Goal: Task Accomplishment & Management: Use online tool/utility

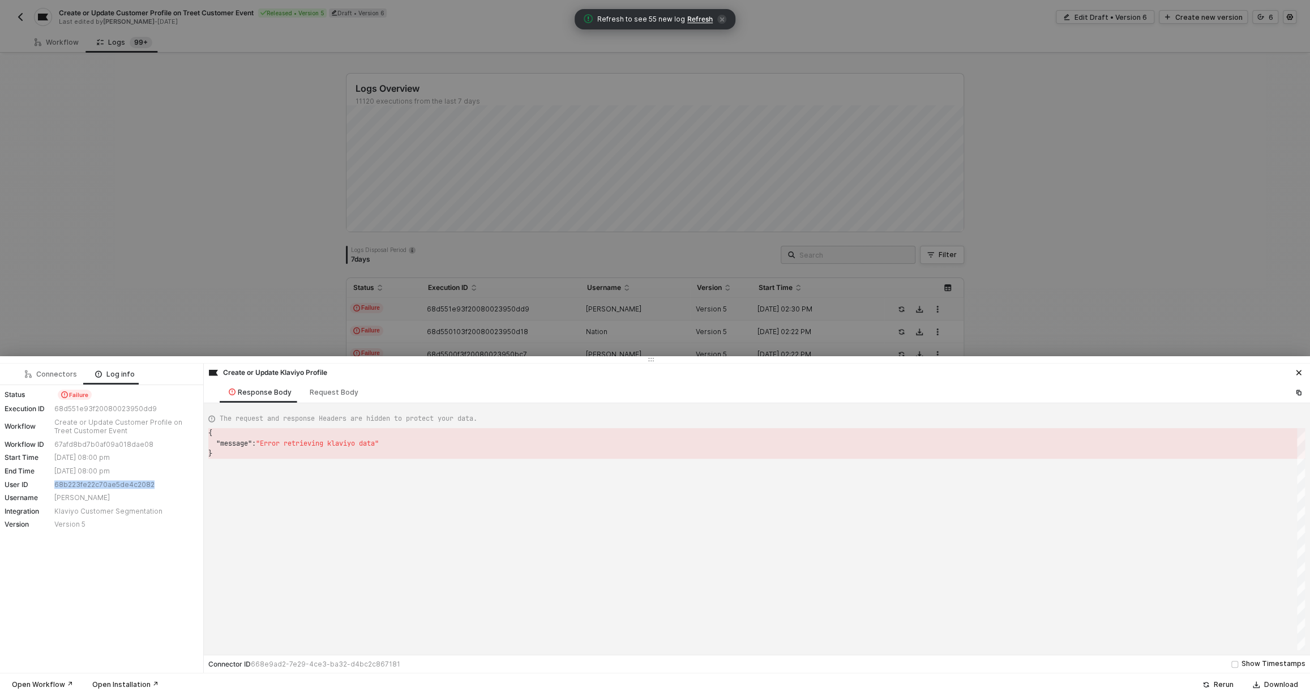
scroll to position [20, 0]
click at [112, 484] on div "68b223fe22c70ae5de4c2082" at bounding box center [125, 484] width 142 height 9
click at [91, 405] on div "68d551e93f20080023950dd9" at bounding box center [125, 408] width 142 height 9
click at [91, 407] on div "68d551e93f20080023950dd9" at bounding box center [125, 408] width 142 height 9
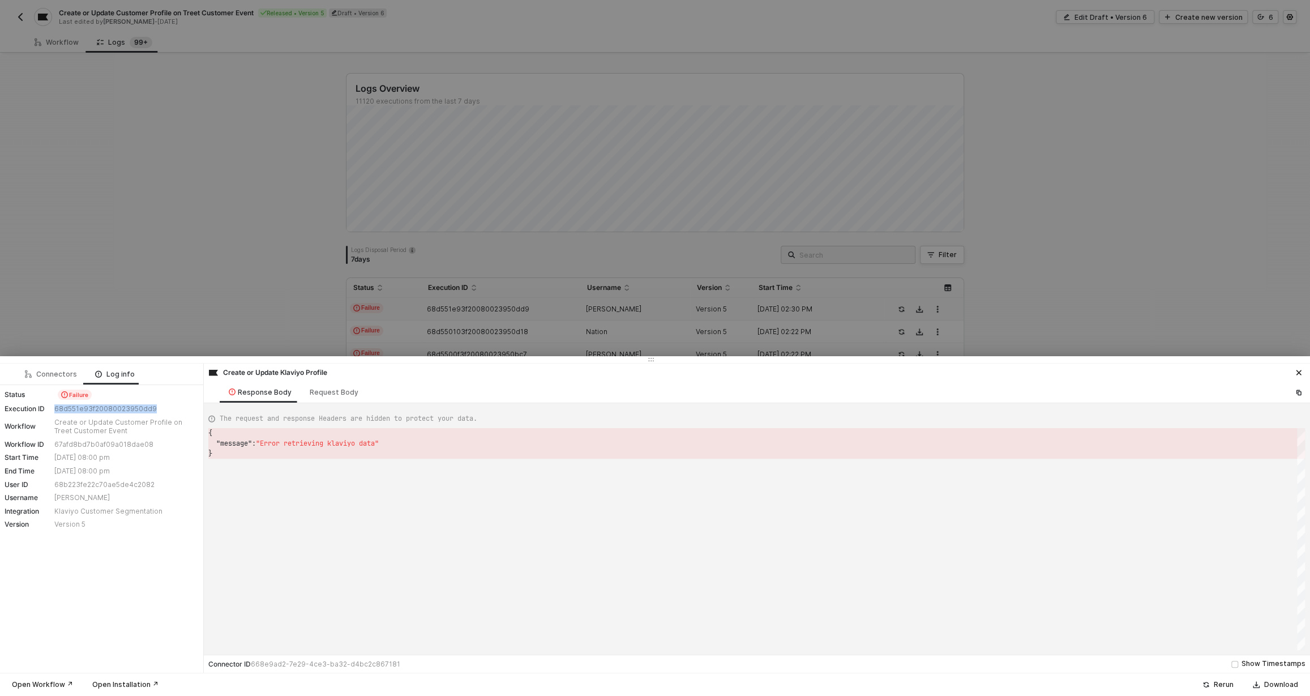
click at [91, 407] on div "68d551e93f20080023950dd9" at bounding box center [125, 408] width 142 height 9
copy div "68d551e93f20080023950dd9"
click at [1300, 373] on icon "icon-close" at bounding box center [1298, 372] width 7 height 7
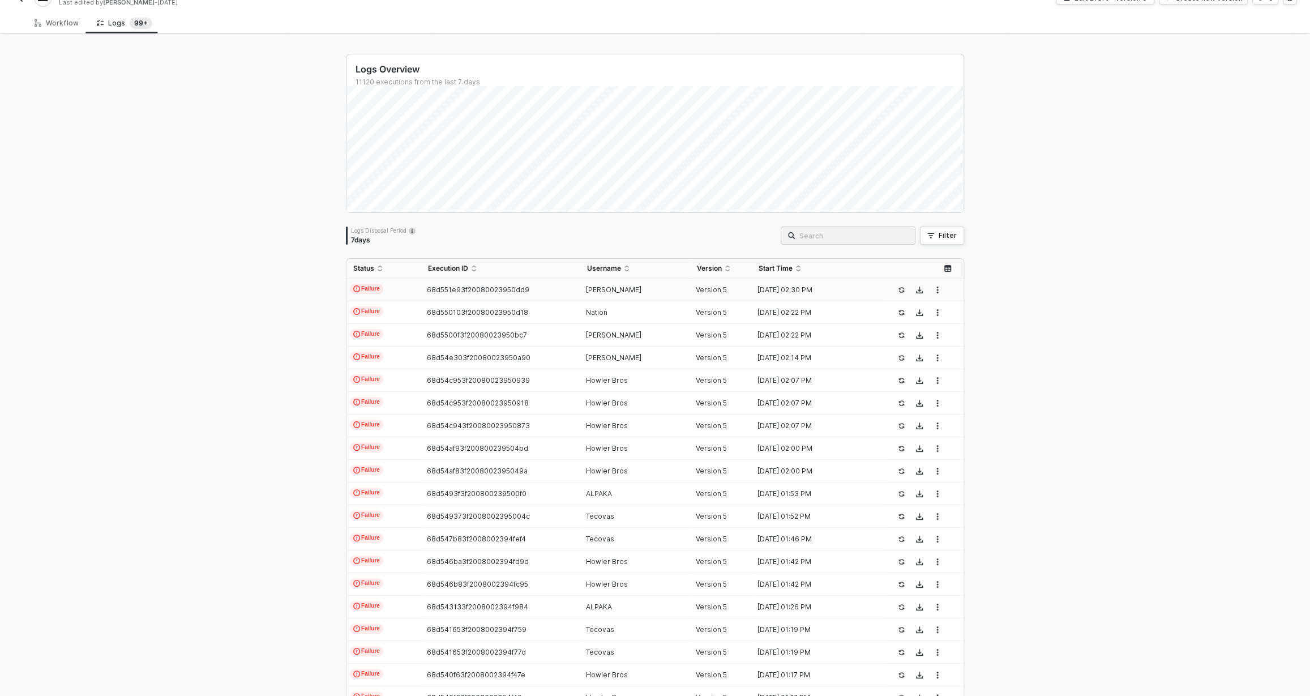
scroll to position [105, 0]
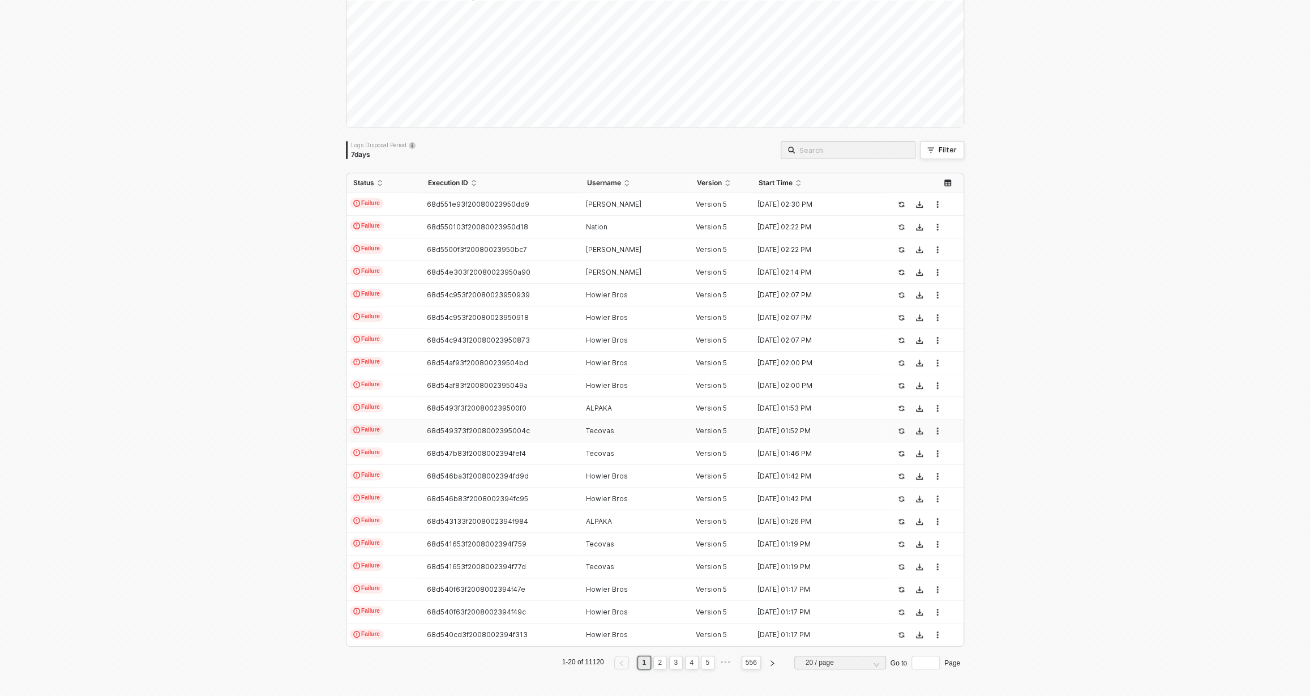
click at [493, 438] on td "68d549373f2008002395004c" at bounding box center [500, 431] width 159 height 23
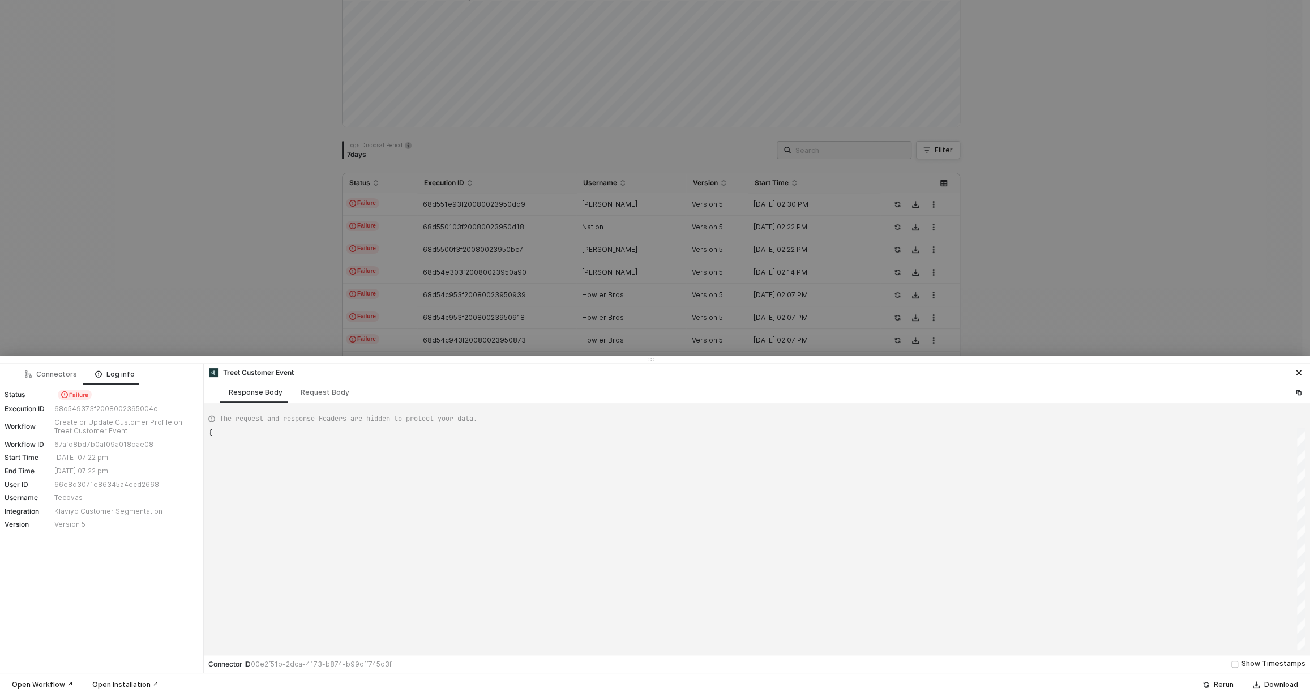
scroll to position [61, 0]
type textarea "{ "json": { "customerEmail": "[EMAIL_ADDRESS][DOMAIN_NAME]", "eventName": "sign…"
click at [217, 291] on div at bounding box center [655, 348] width 1310 height 696
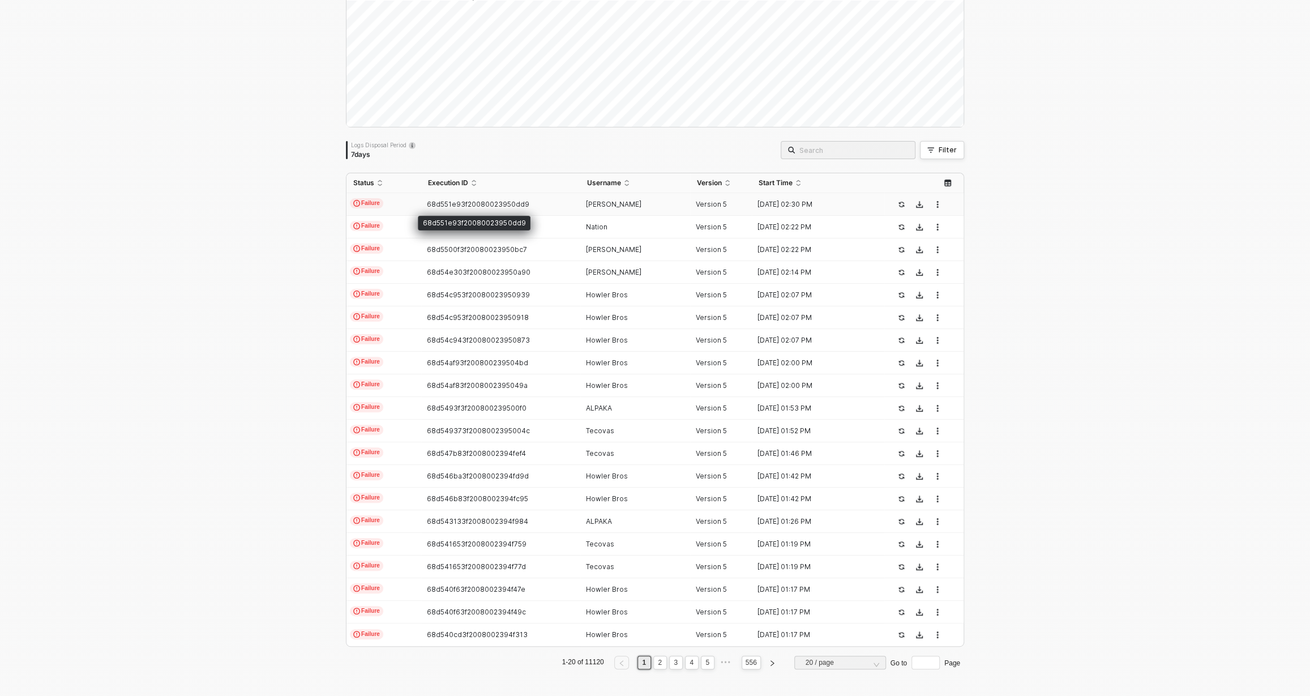
click at [506, 202] on span "68d551e93f20080023950dd9" at bounding box center [478, 204] width 102 height 8
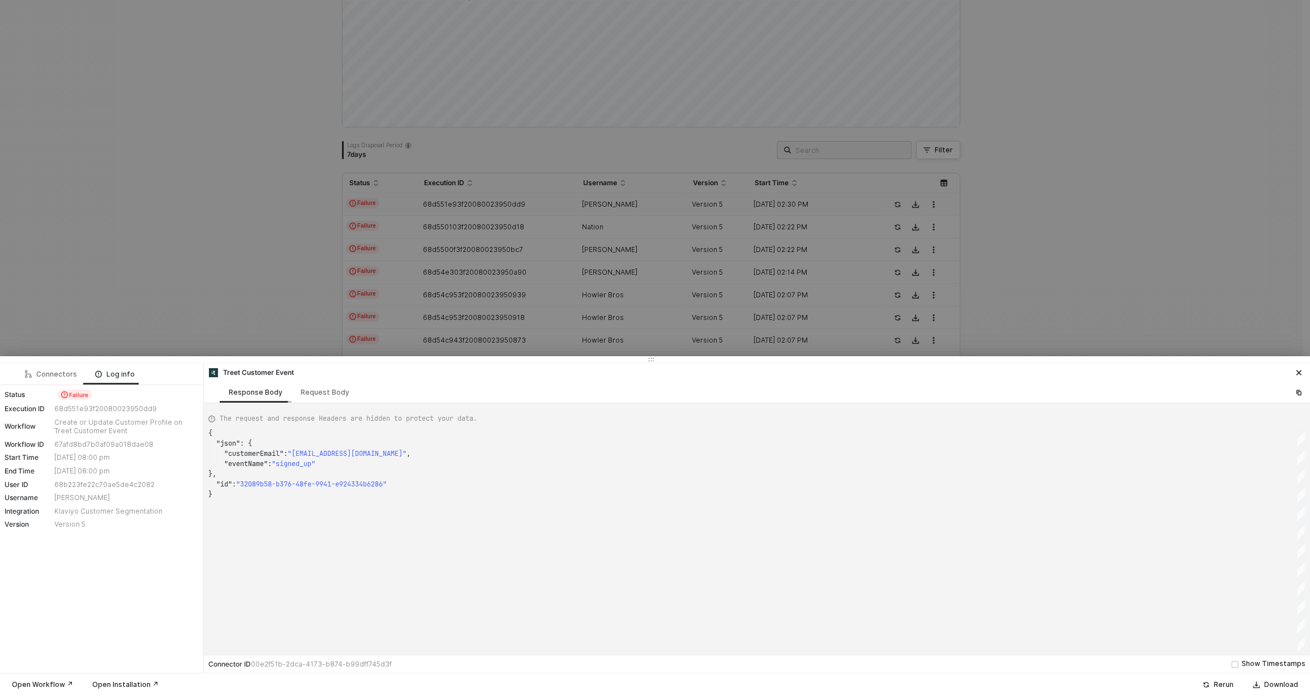
type textarea "{ "json": { "customerEmail": "[EMAIL_ADDRESS][DOMAIN_NAME]", "eventName": "sign…"
click at [913, 196] on div at bounding box center [655, 348] width 1310 height 696
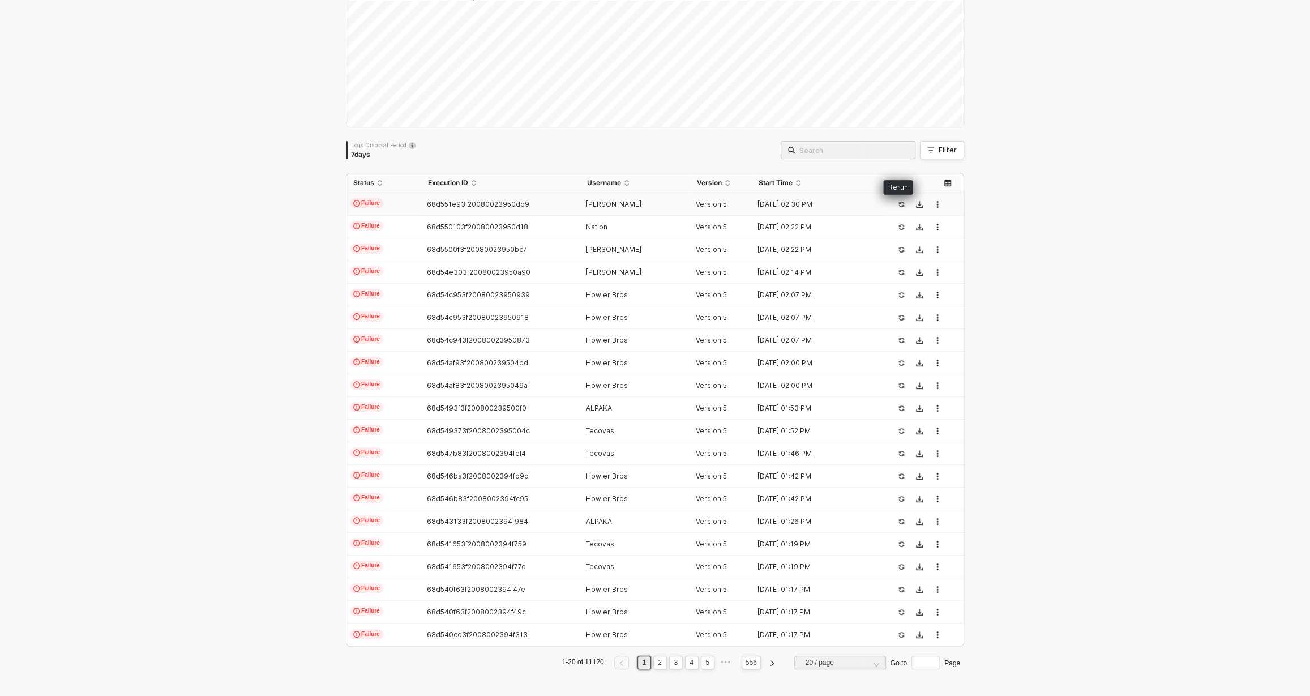
click at [898, 203] on icon "icon-success-page" at bounding box center [901, 204] width 7 height 7
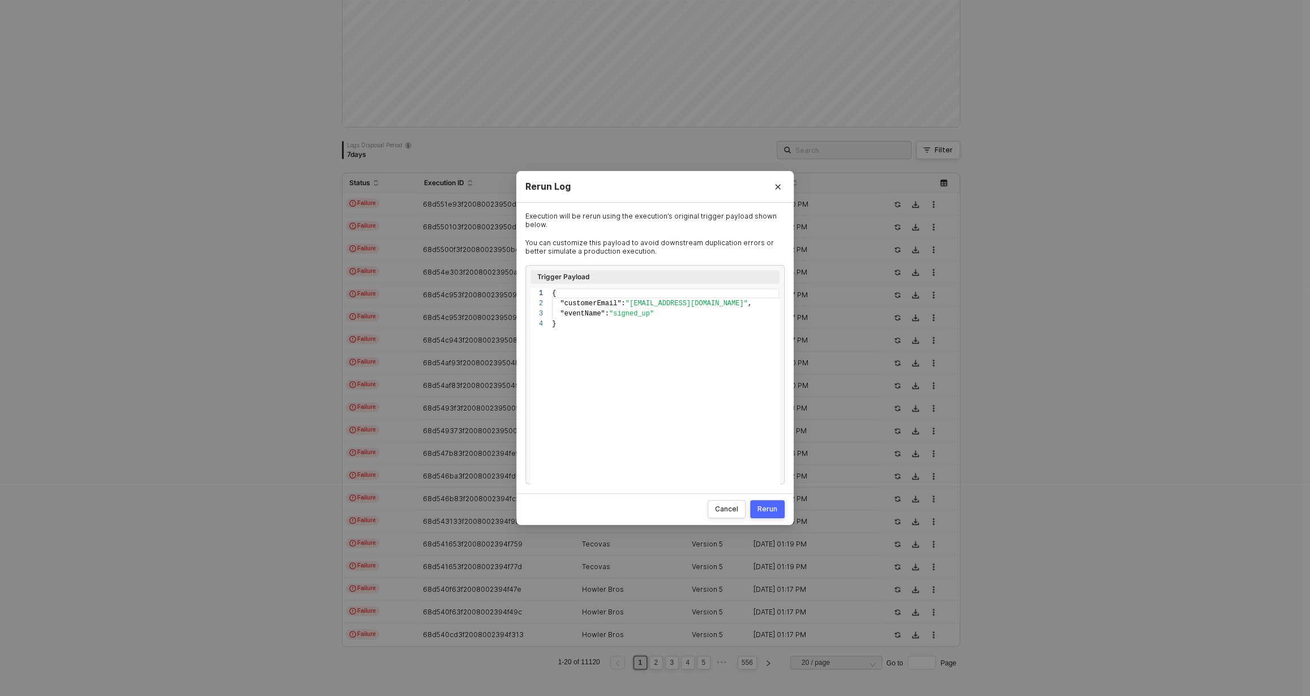
scroll to position [30, 0]
click at [759, 510] on div "Rerun" at bounding box center [768, 508] width 20 height 9
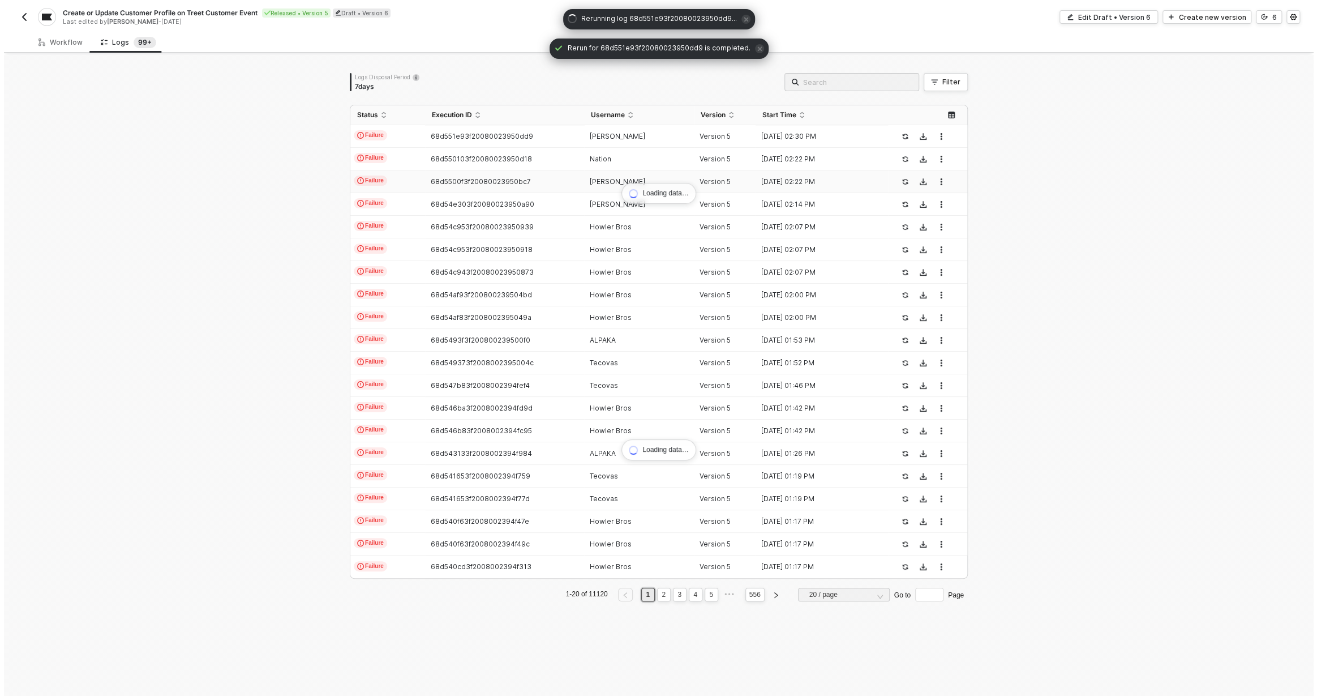
scroll to position [0, 0]
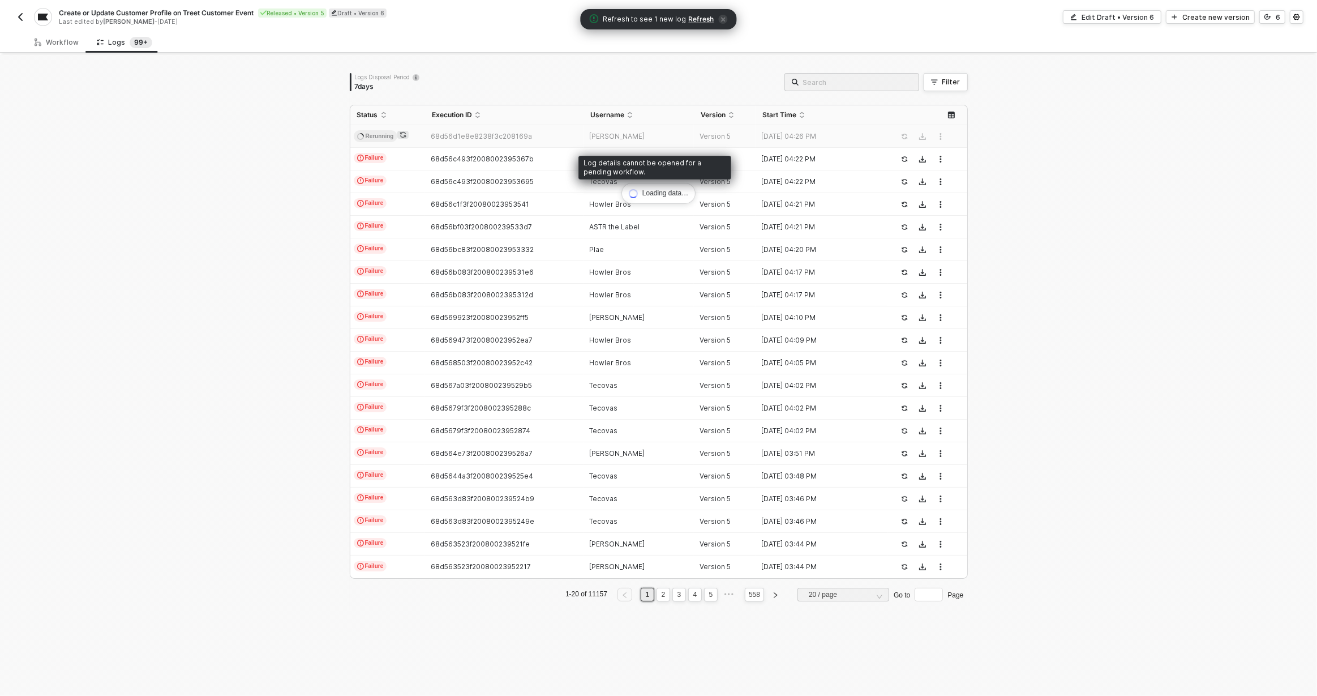
click at [499, 142] on td "68d56d1e8e8238f3c208169a" at bounding box center [504, 136] width 159 height 23
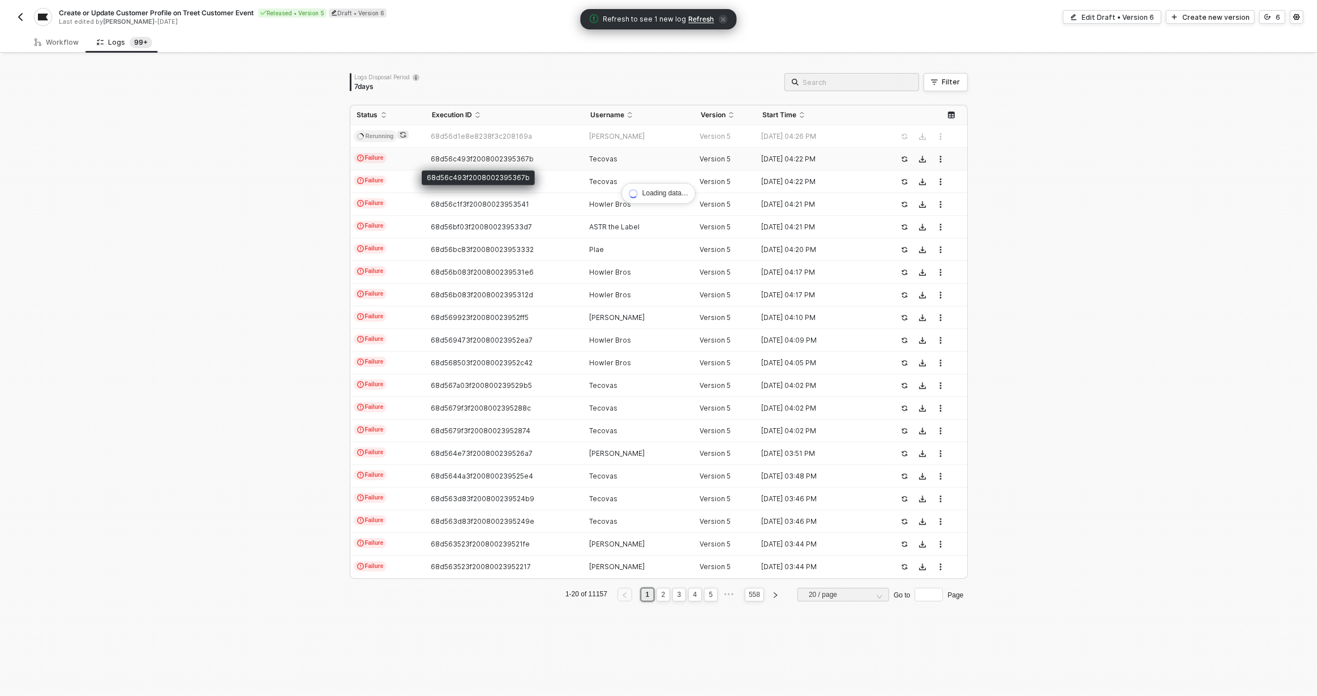
click at [496, 157] on span "68d56c493f2008002395367b" at bounding box center [482, 159] width 103 height 8
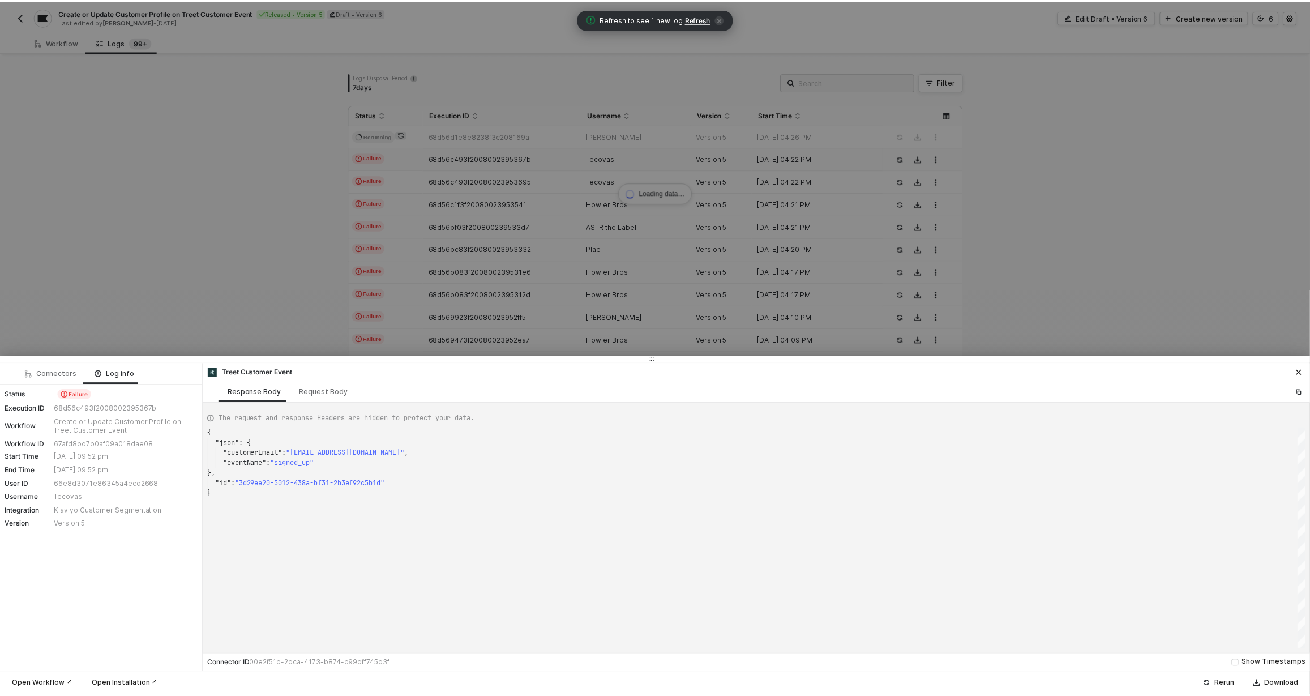
scroll to position [61, 0]
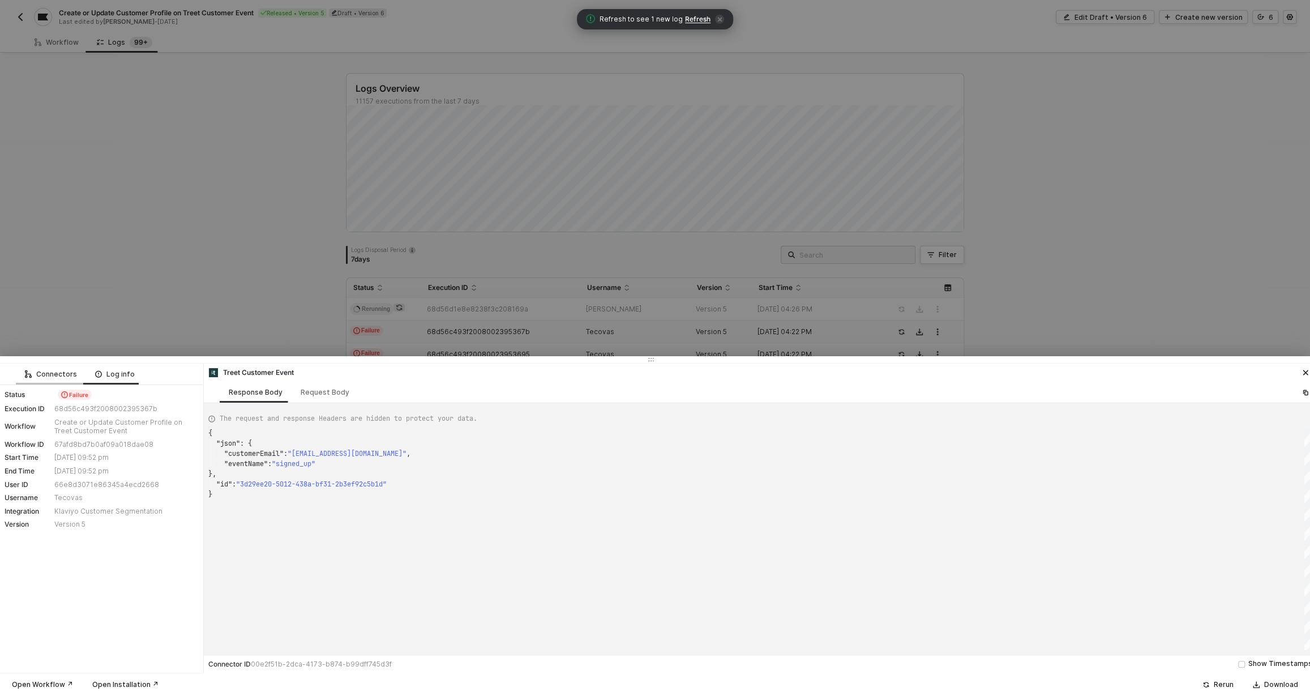
click at [57, 378] on div "Connectors" at bounding box center [51, 374] width 52 height 9
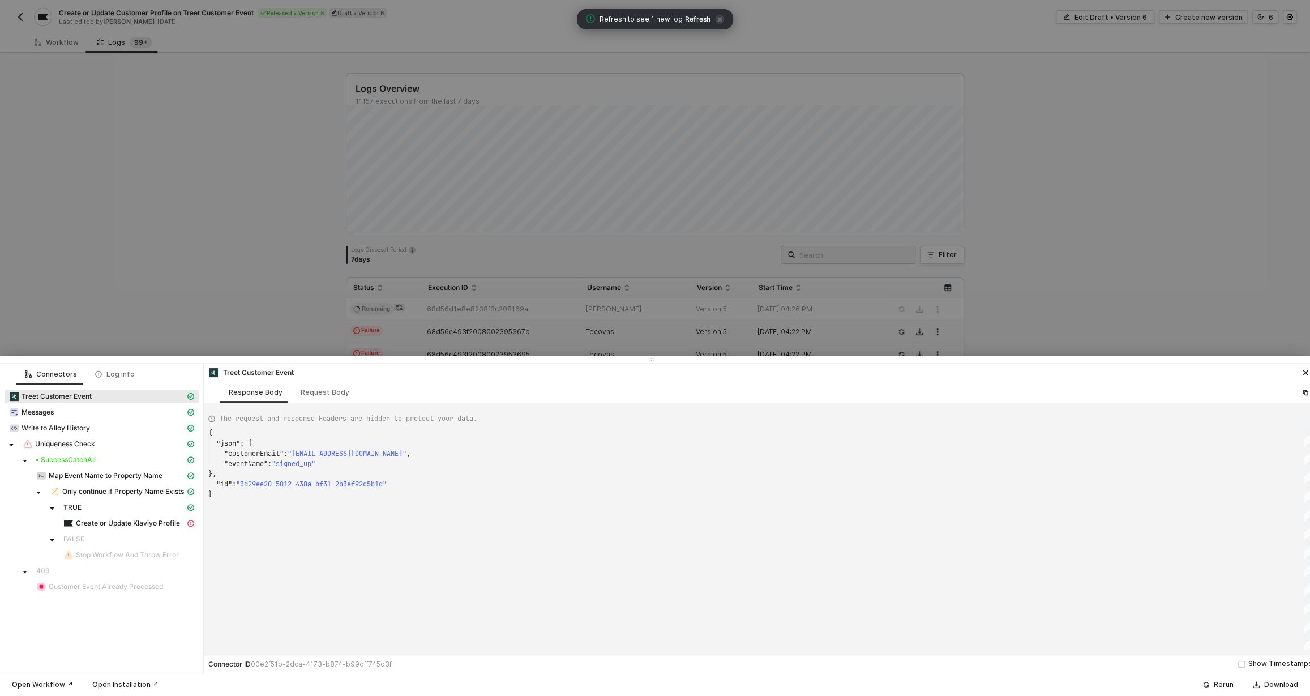
type textarea "{ "json": { "customerEmail": "[EMAIL_ADDRESS][DOMAIN_NAME]", "eventName": "sold…"
click at [248, 290] on div at bounding box center [655, 348] width 1310 height 696
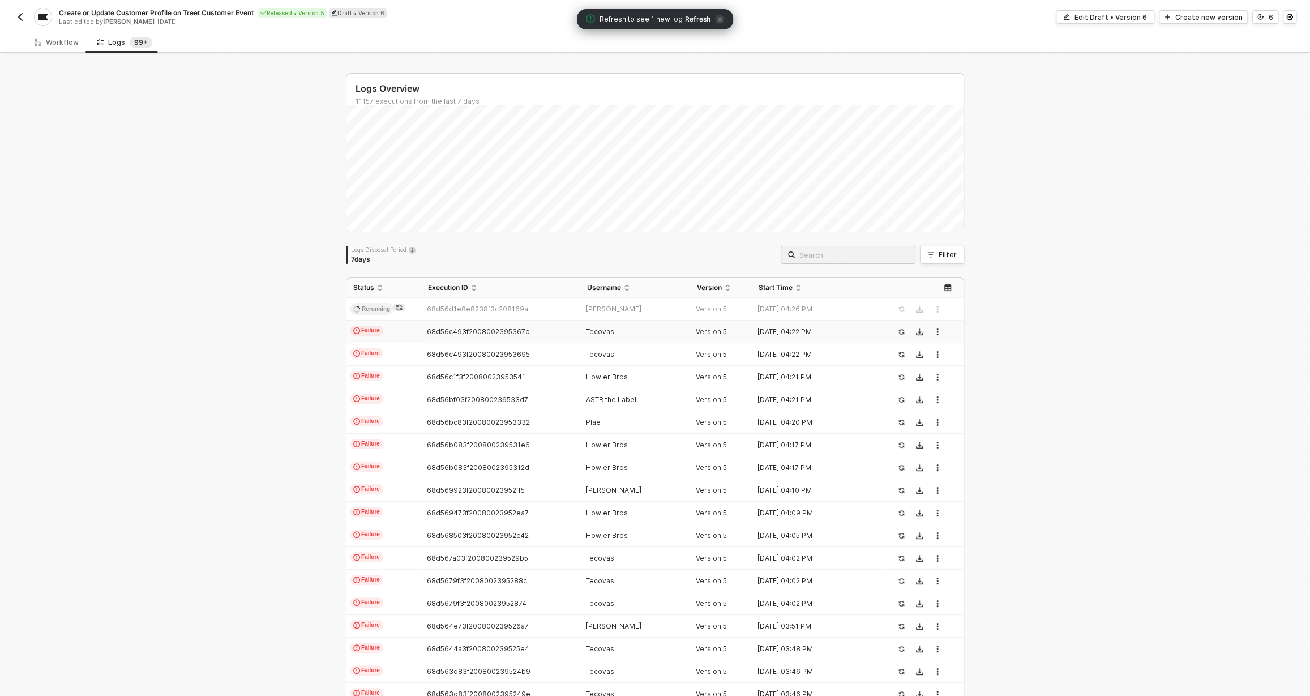
click at [470, 329] on span "68d56c493f2008002395367b" at bounding box center [478, 331] width 103 height 8
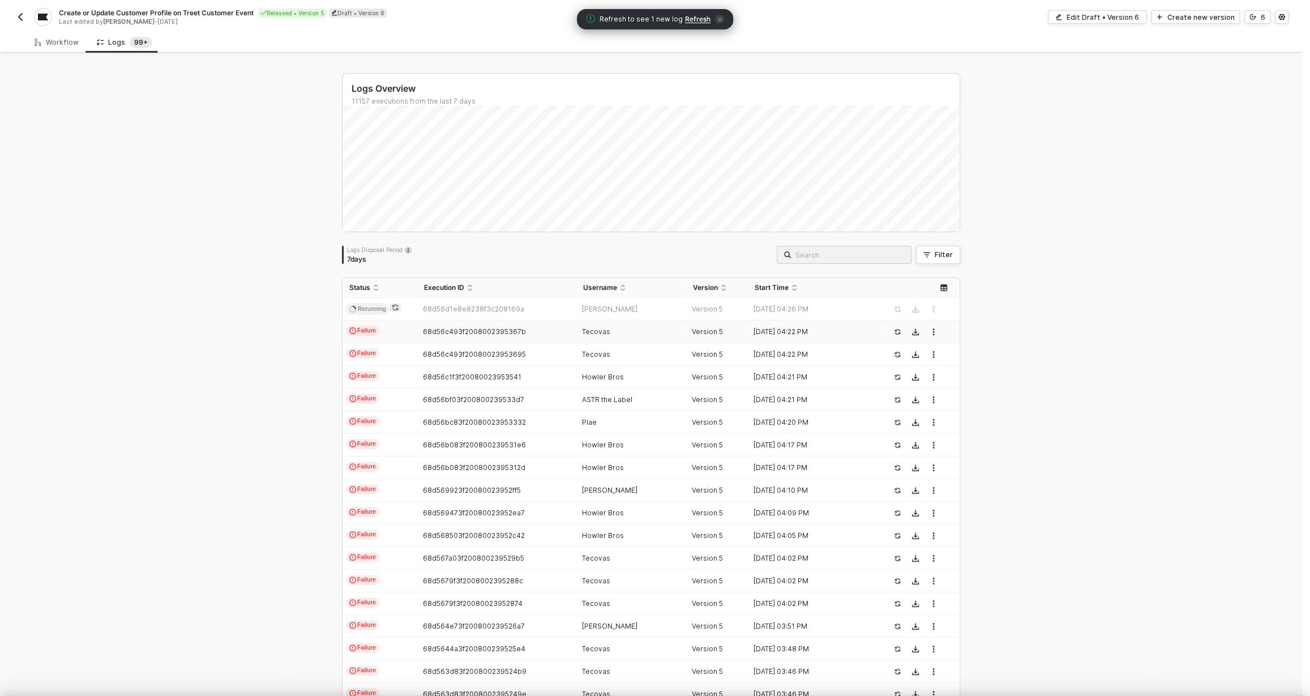
type textarea "{ "json": { "customerEmail": "[EMAIL_ADDRESS][DOMAIN_NAME]", "eventName": "sold…"
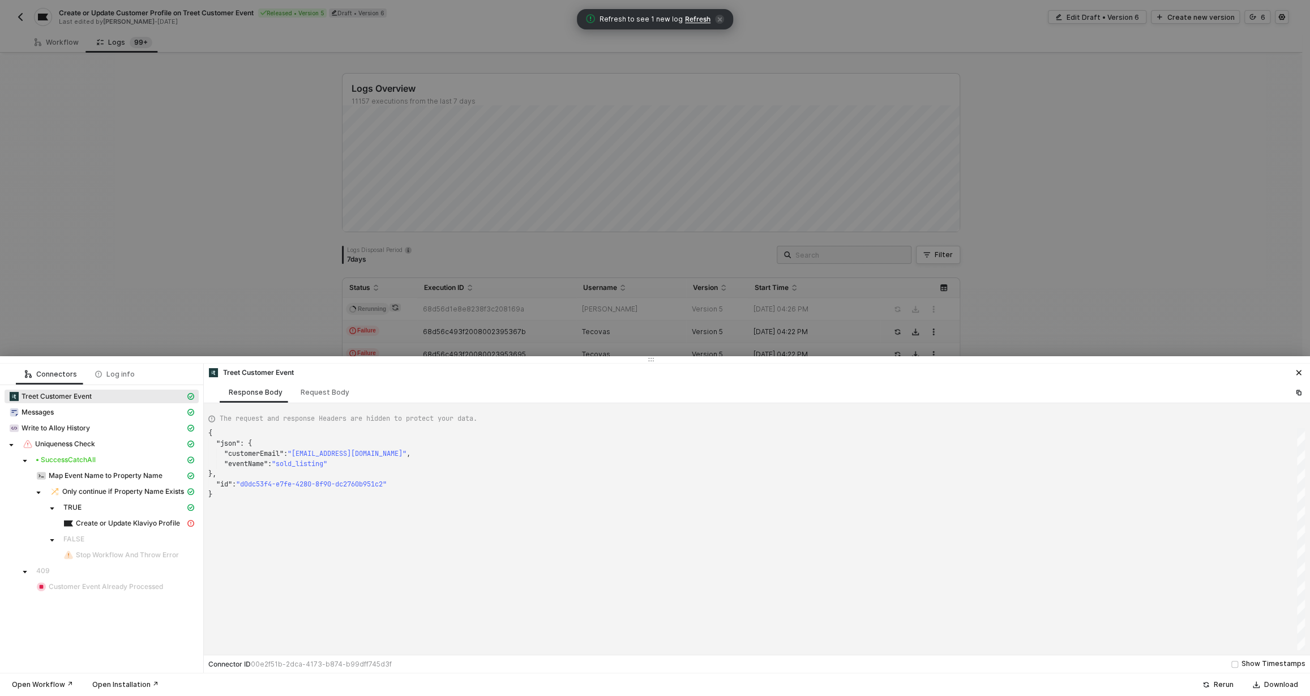
click at [308, 326] on div at bounding box center [655, 348] width 1310 height 696
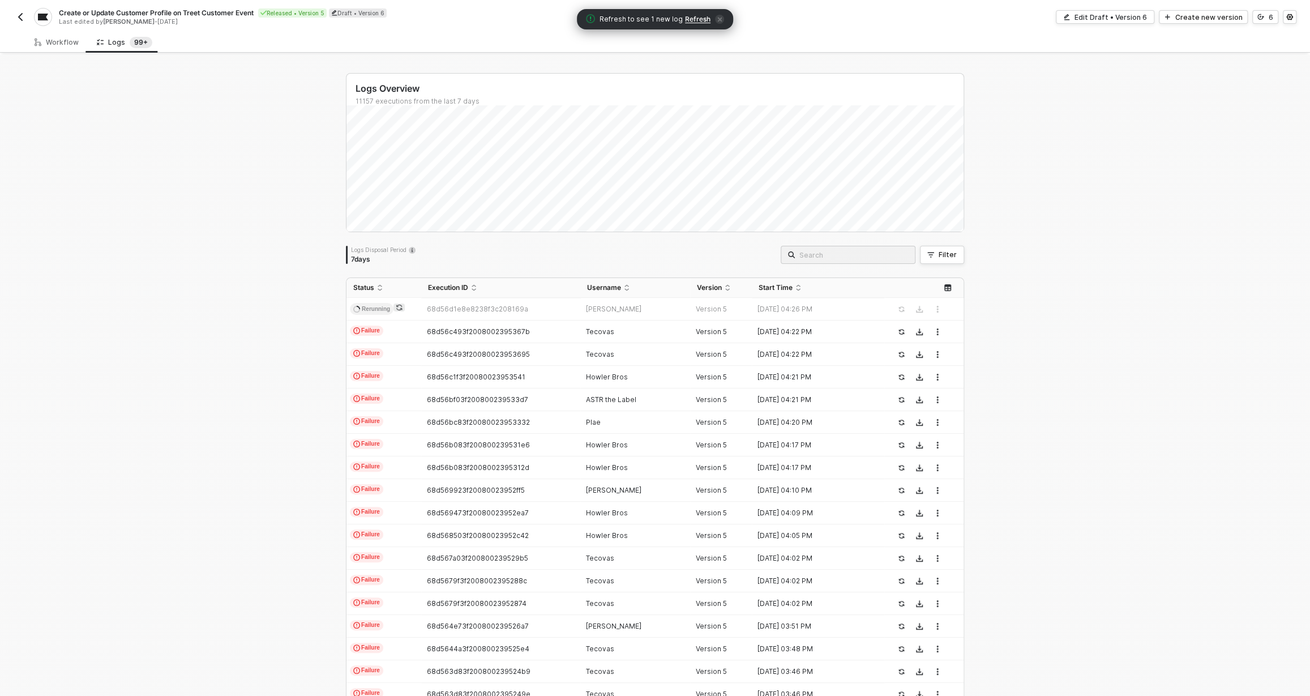
click at [696, 19] on span "Refresh" at bounding box center [697, 19] width 25 height 9
click at [487, 308] on span "68d56d1e8e8238f3c208169a" at bounding box center [477, 309] width 101 height 8
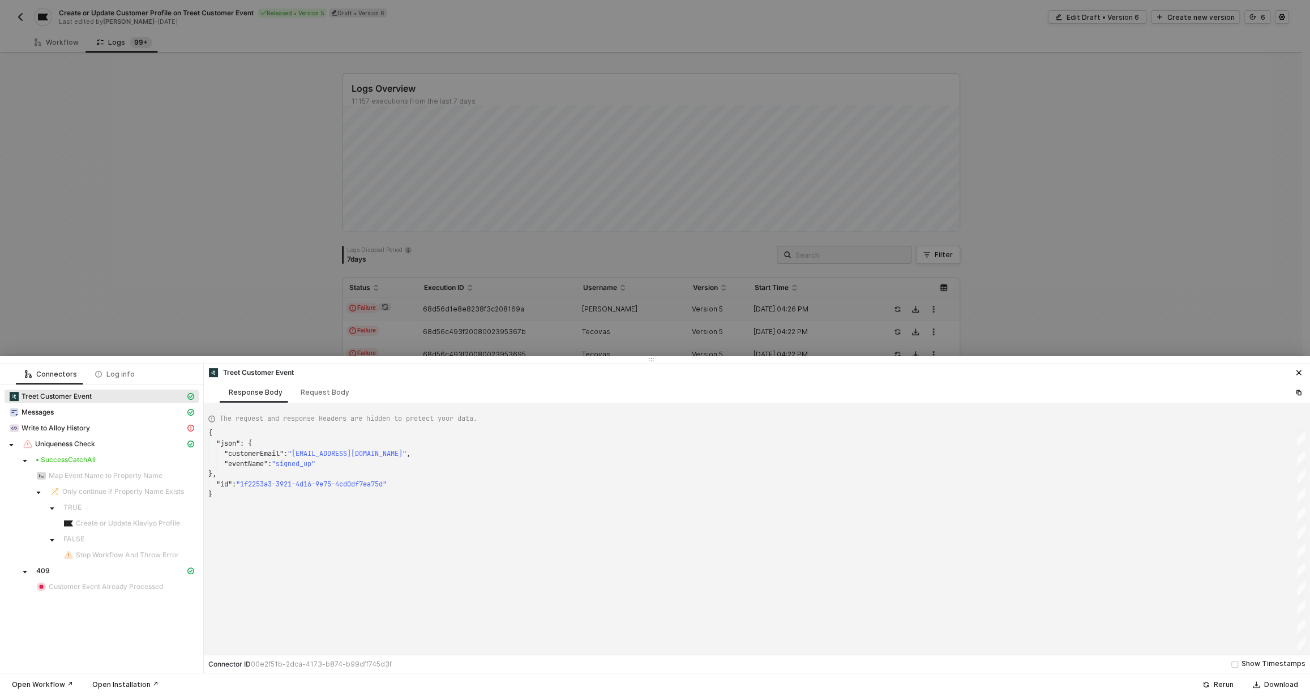
click at [352, 574] on div "{ "json" : { "customerEmail" : "[EMAIL_ADDRESS][DOMAIN_NAME]" , "eventName" : "…" at bounding box center [756, 539] width 1097 height 222
click at [144, 442] on div "Uniqueness Check" at bounding box center [104, 444] width 162 height 10
type textarea "null"
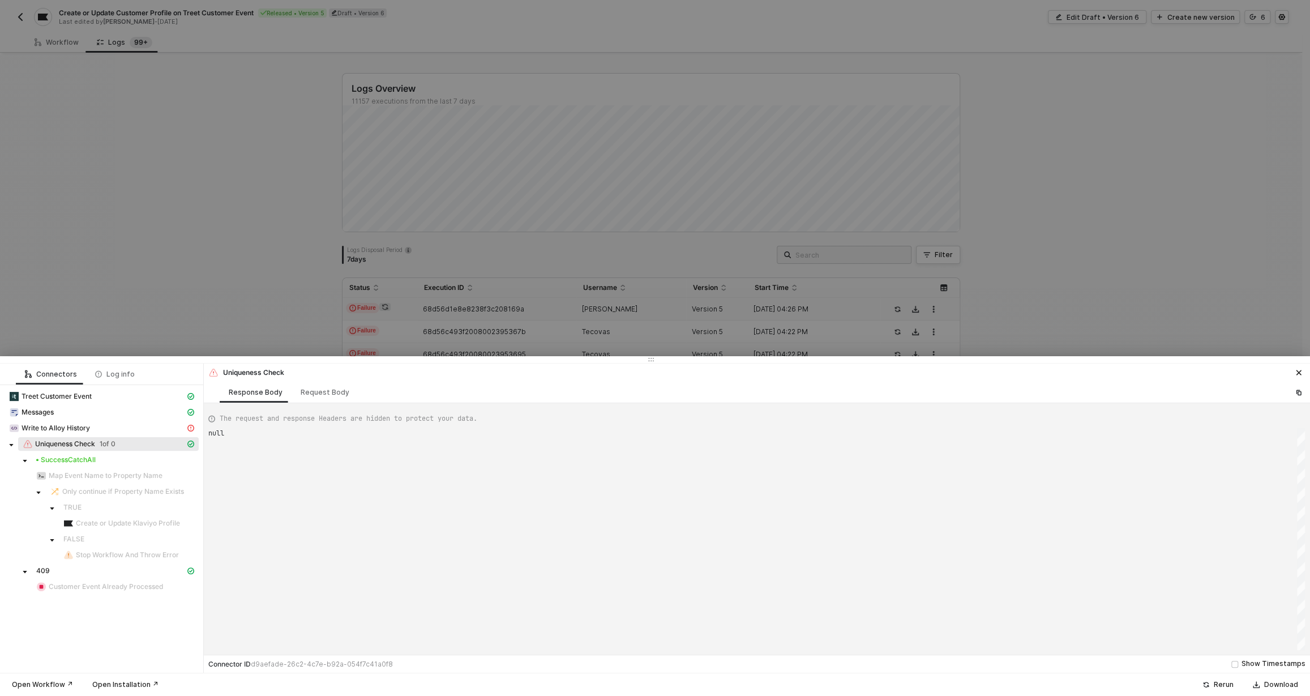
scroll to position [0, 0]
click at [291, 303] on div at bounding box center [655, 348] width 1310 height 696
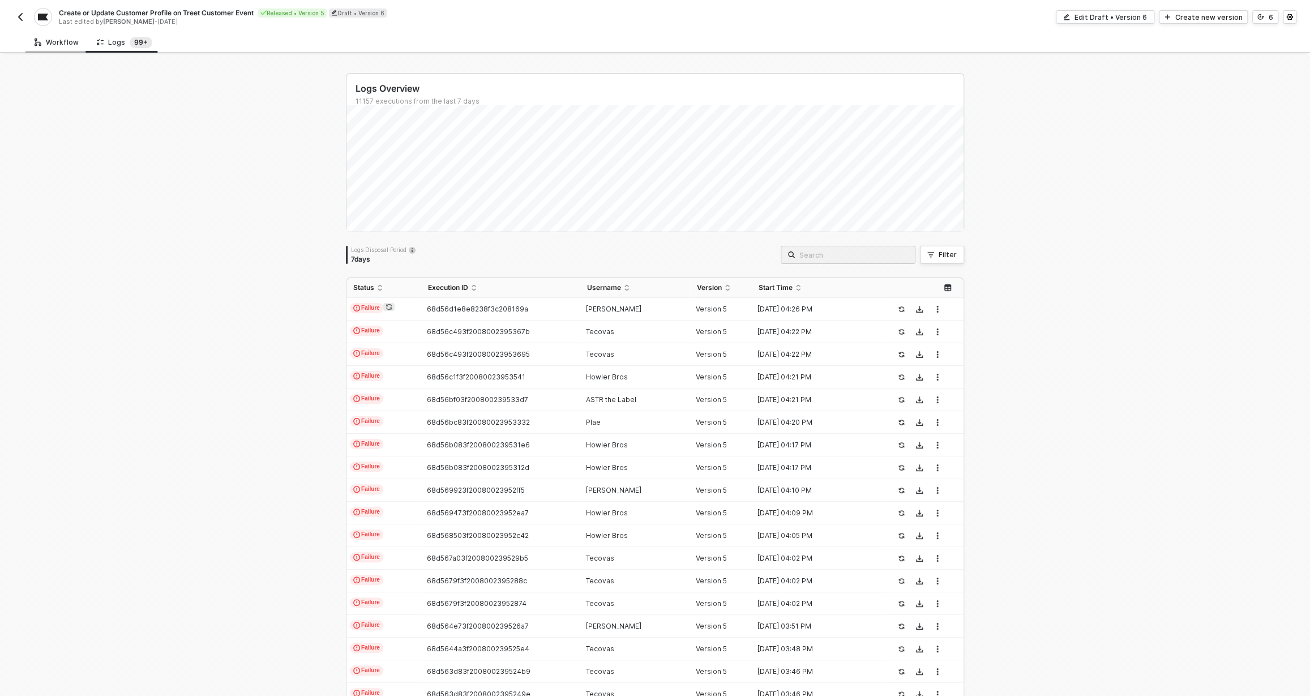
click at [57, 47] on div "Workflow" at bounding box center [56, 42] width 62 height 21
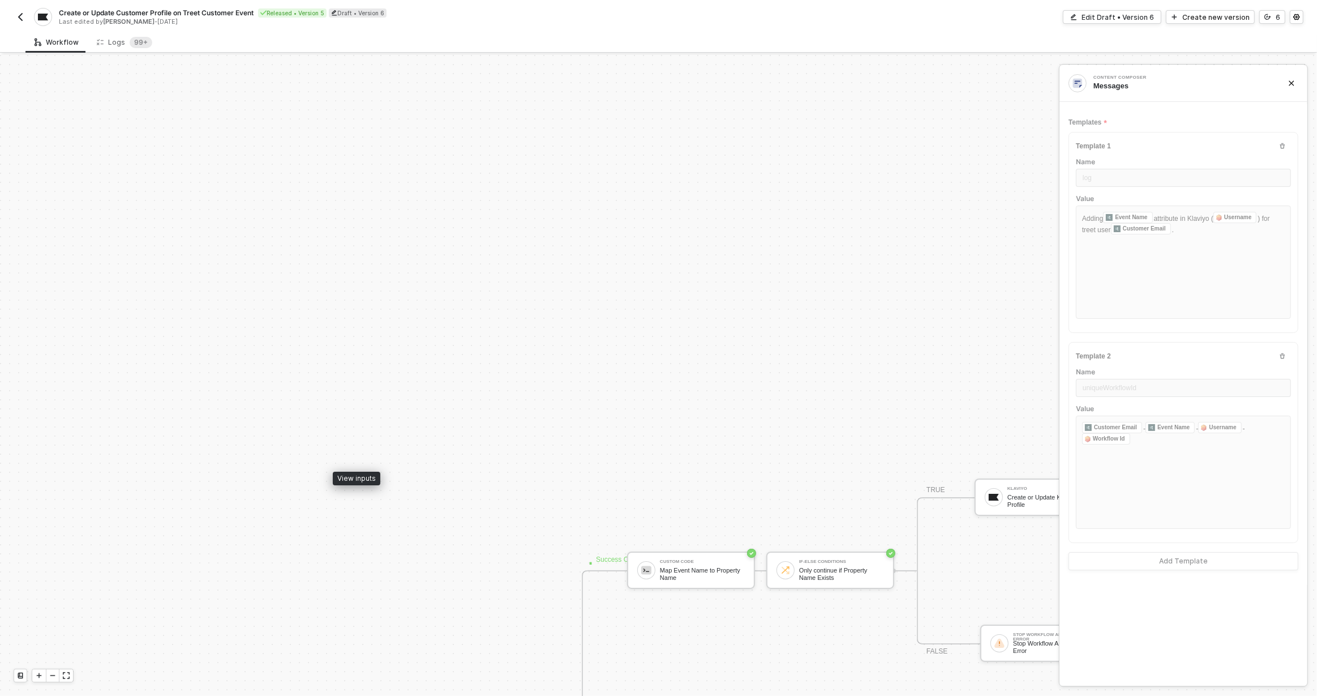
click at [138, 41] on sup "99+" at bounding box center [141, 42] width 23 height 11
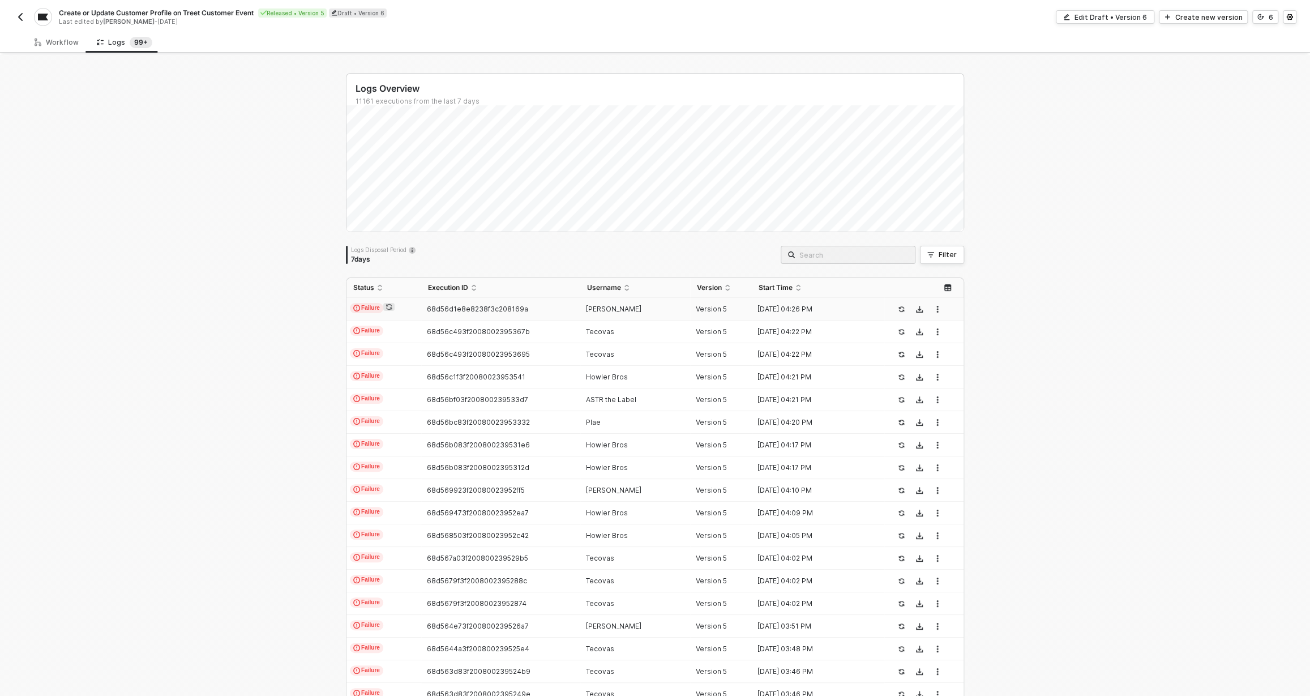
click at [465, 313] on div "68d56d1e8e8238f3c208169a" at bounding box center [495, 309] width 149 height 9
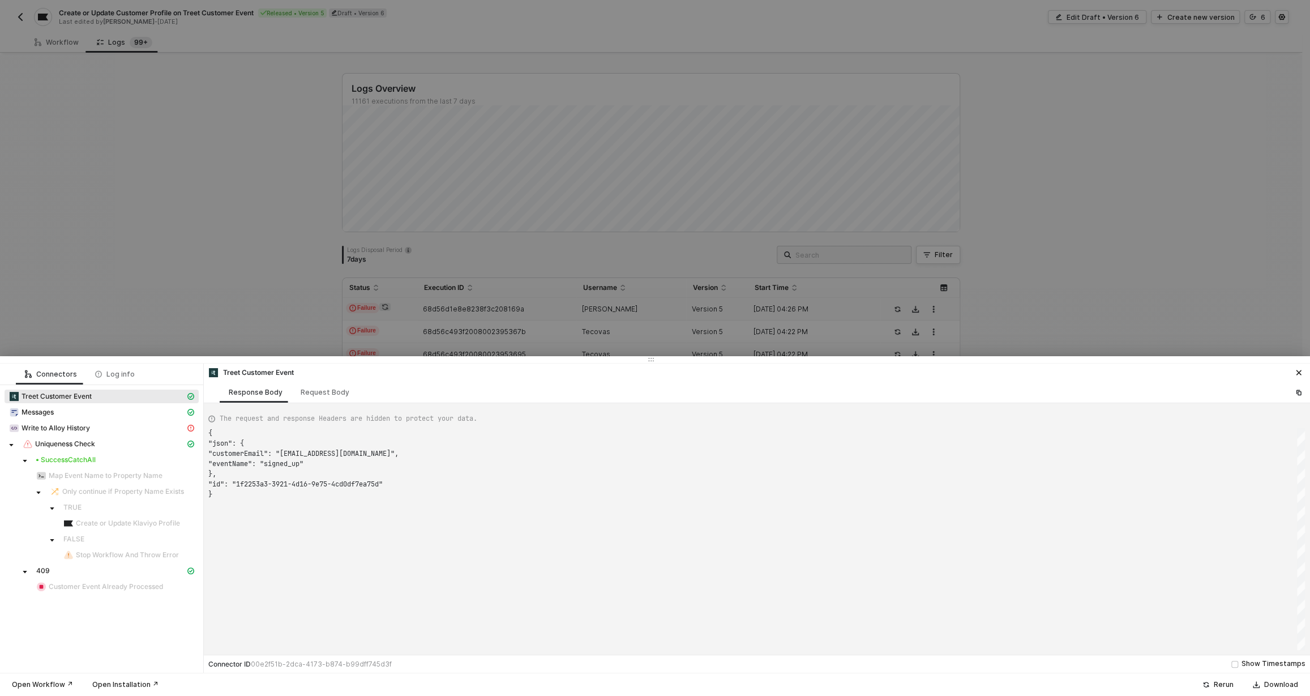
scroll to position [61, 0]
click at [109, 430] on div "Write to Alloy History" at bounding box center [97, 428] width 176 height 10
type textarea "{ "statusCode": 409, "message": "Error : {\"error\":\"Workflow execution alread…"
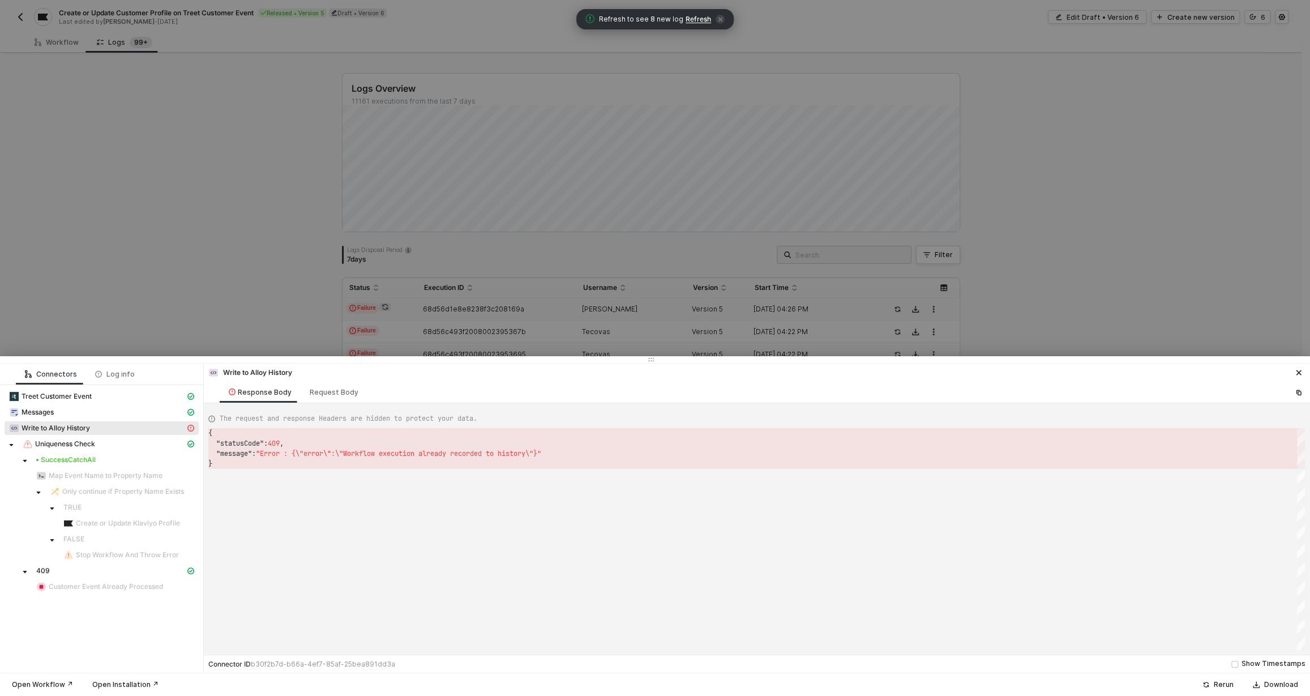
click at [212, 241] on div at bounding box center [655, 348] width 1310 height 696
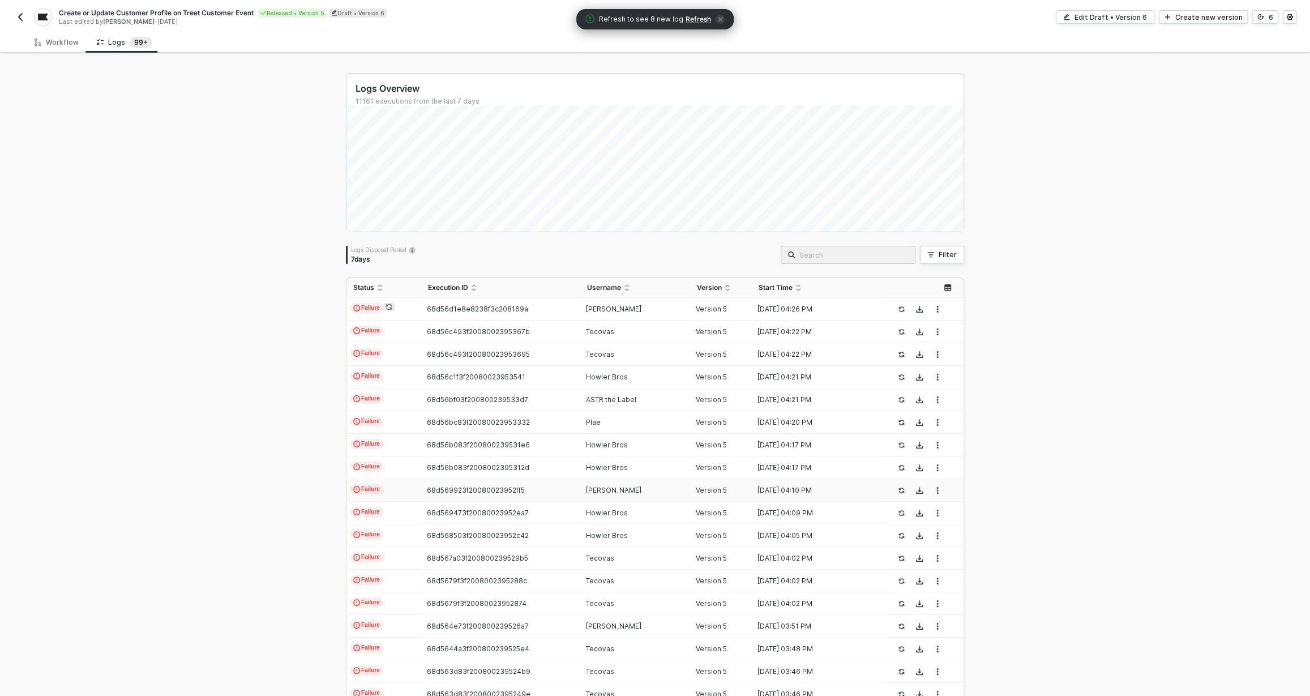
scroll to position [105, 0]
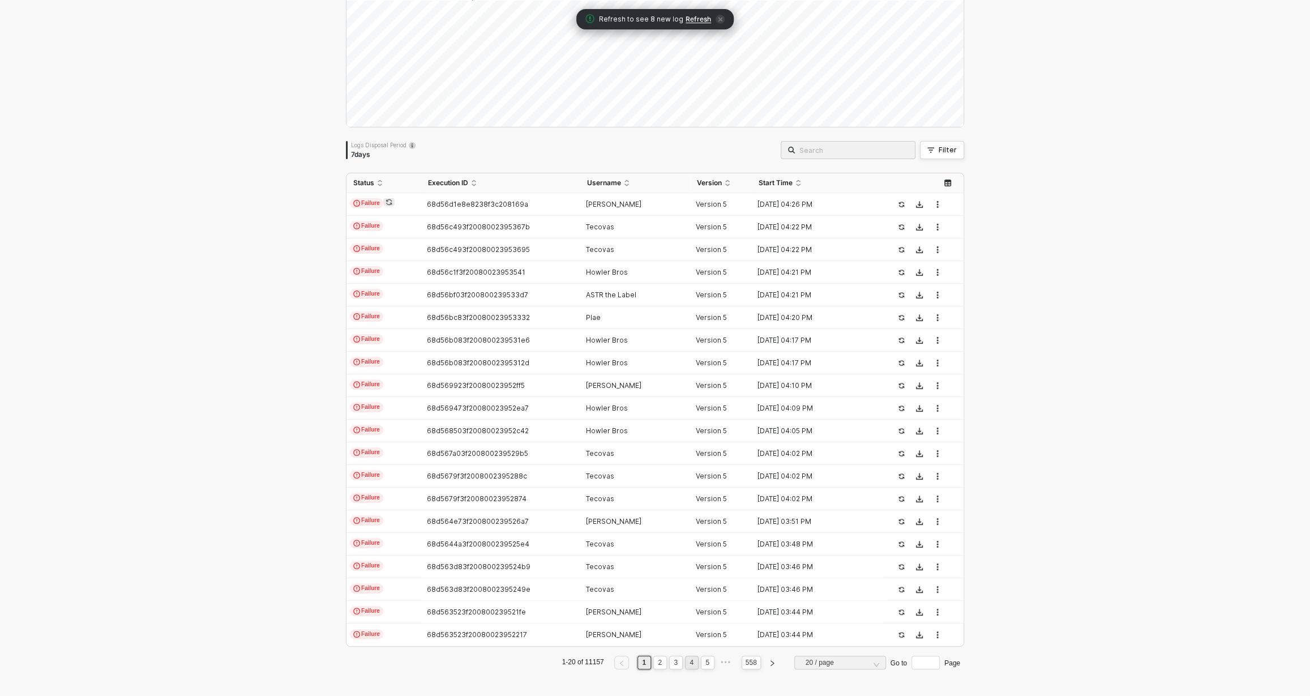
click at [690, 666] on link "4" at bounding box center [691, 662] width 11 height 12
click at [702, 661] on link "6" at bounding box center [707, 662] width 11 height 12
click at [687, 665] on link "7" at bounding box center [691, 662] width 11 height 12
click at [742, 664] on link "559" at bounding box center [751, 662] width 18 height 12
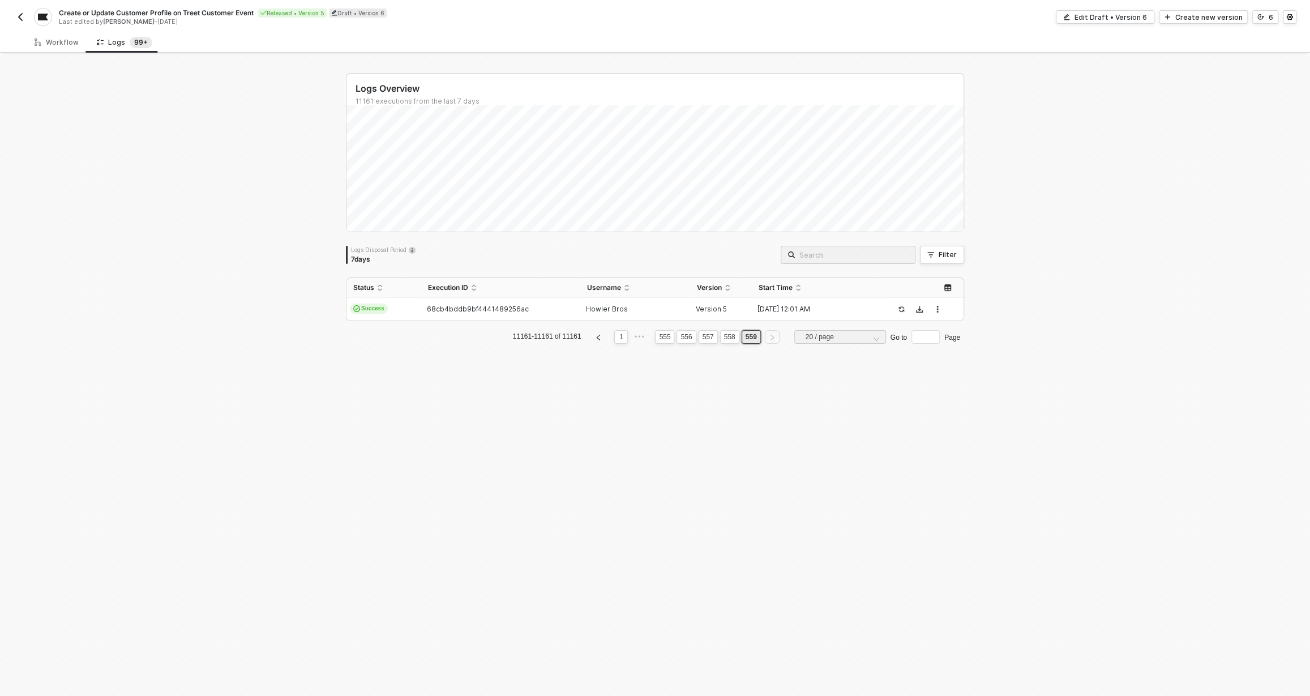
scroll to position [0, 0]
click at [606, 338] on ul "11161-11161 of 11161 1 ••• 555 556 557 558 559 20 / page Go to Page" at bounding box center [659, 337] width 618 height 14
click at [620, 338] on link "1" at bounding box center [625, 337] width 11 height 12
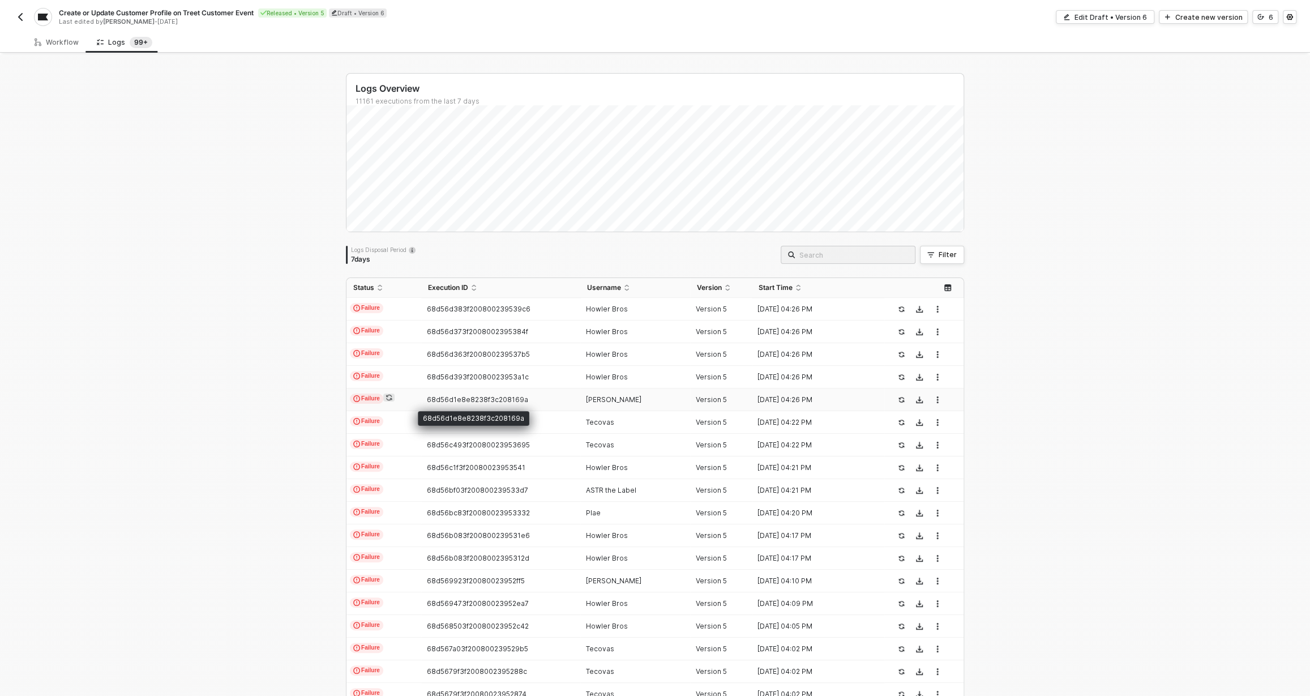
click at [446, 400] on span "68d56d1e8e8238f3c208169a" at bounding box center [477, 399] width 101 height 8
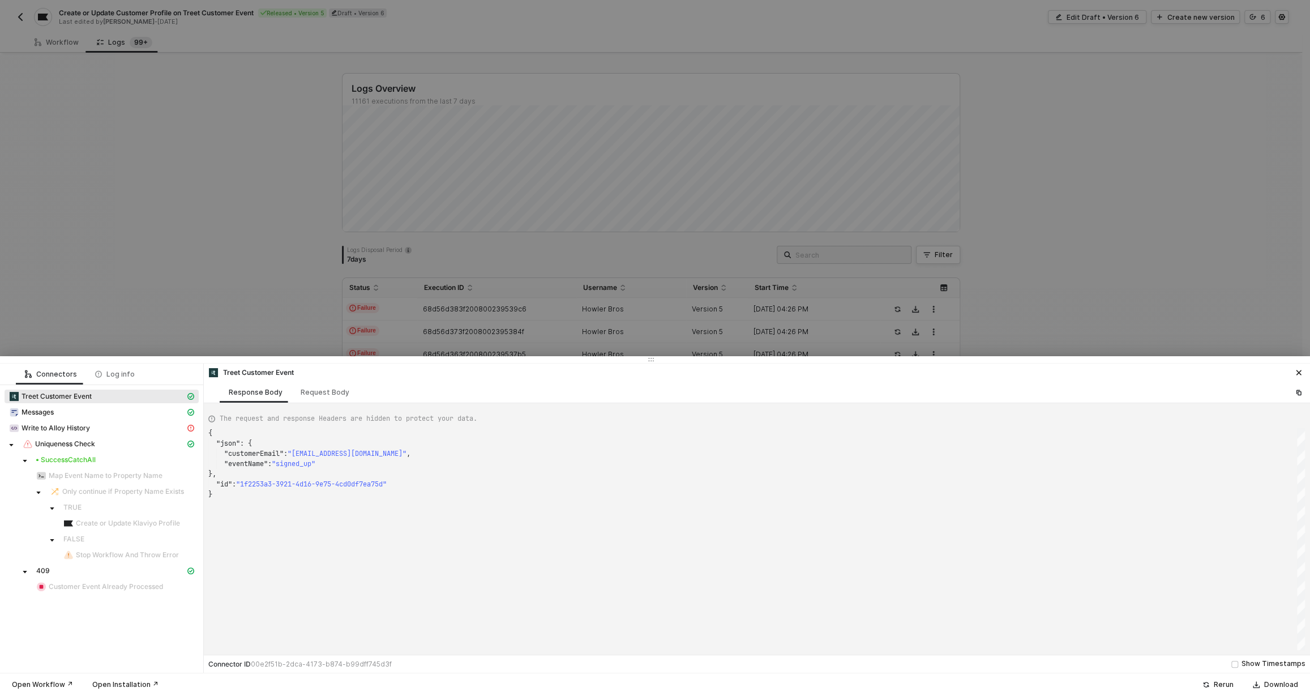
scroll to position [61, 0]
click at [491, 301] on div at bounding box center [655, 348] width 1310 height 696
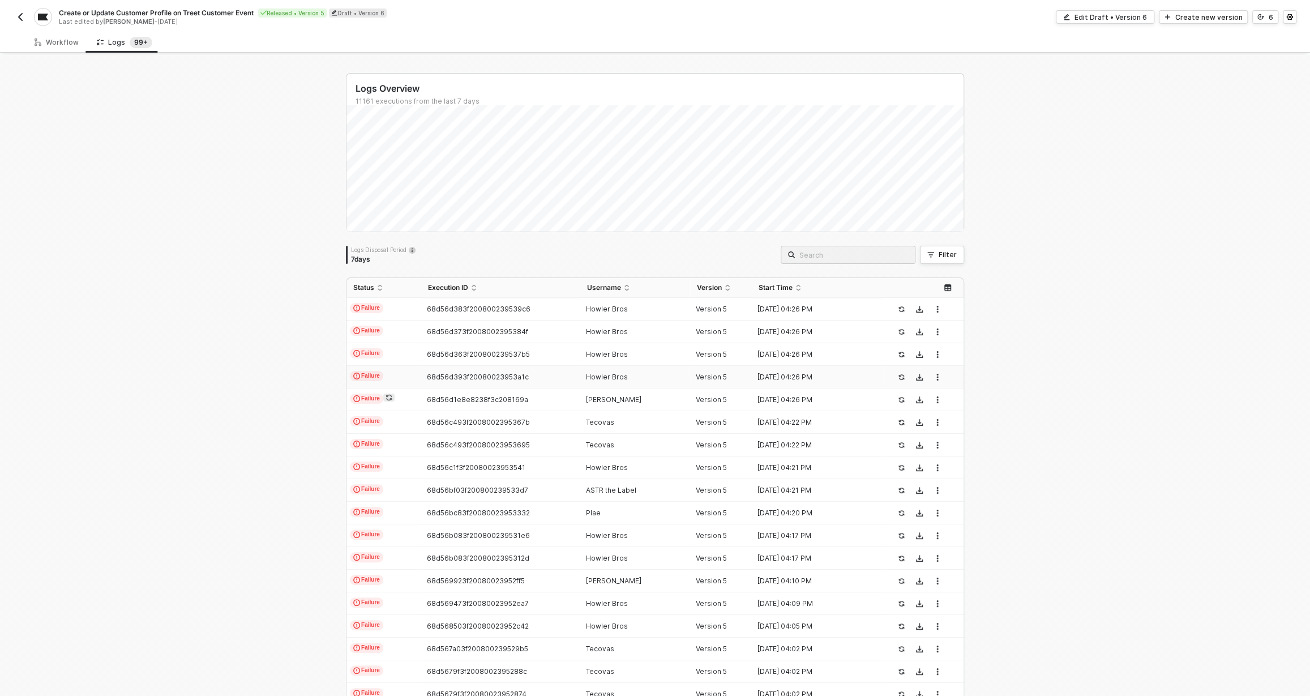
click at [528, 378] on div "68d56d393f20080023953a1c" at bounding box center [495, 377] width 149 height 9
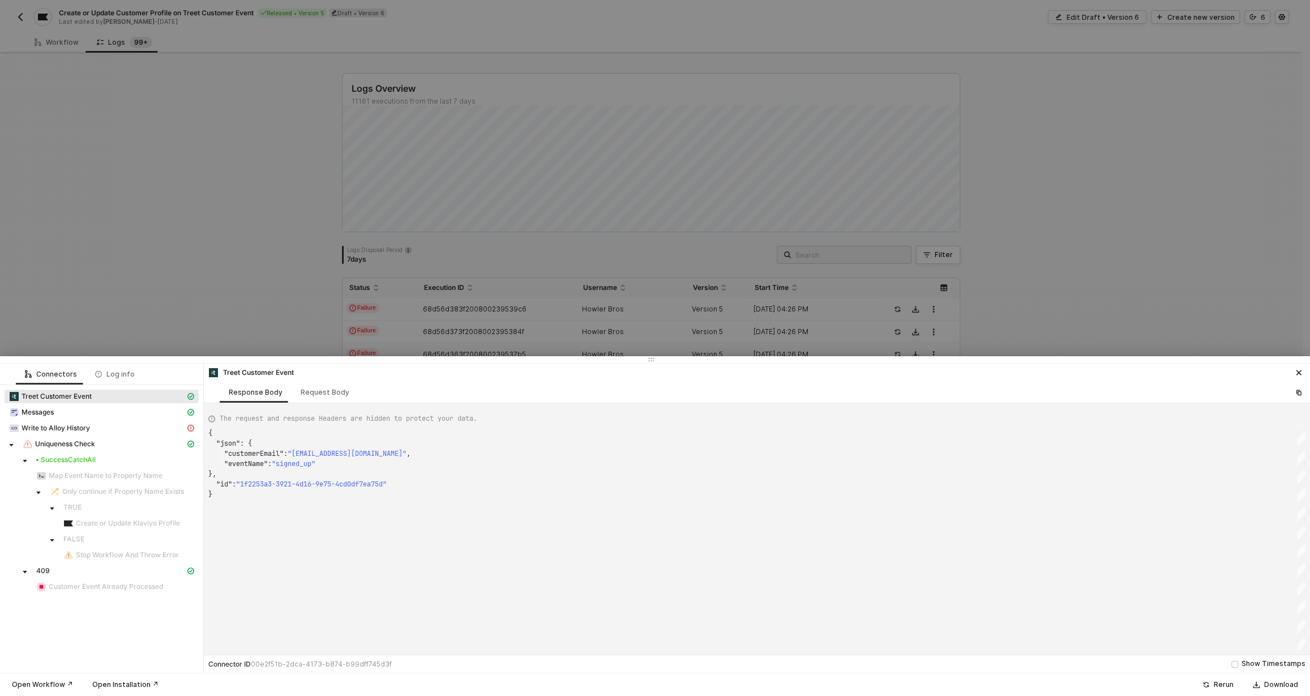
type textarea "{ "json": { "customerEmail": "[EMAIL_ADDRESS][DOMAIN_NAME]", "eventName": "purc…"
click at [525, 316] on div at bounding box center [655, 348] width 1310 height 696
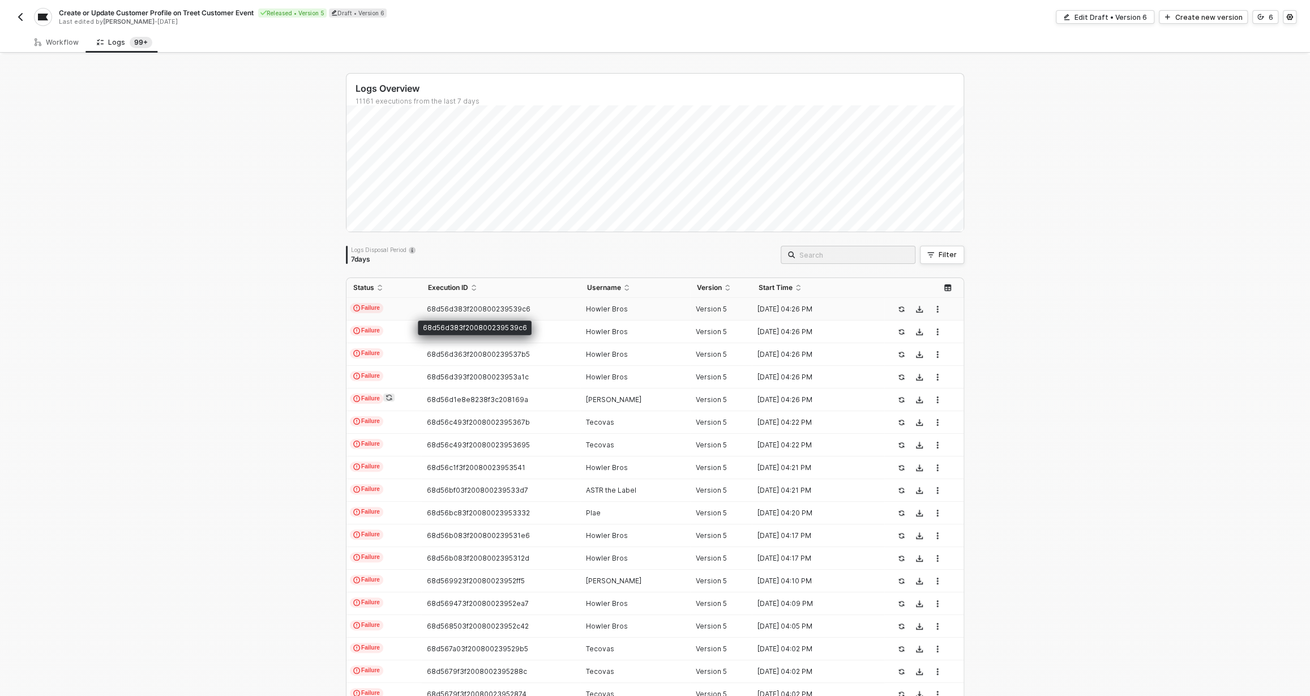
click at [461, 307] on span "68d56d383f200800239539c6" at bounding box center [479, 309] width 104 height 8
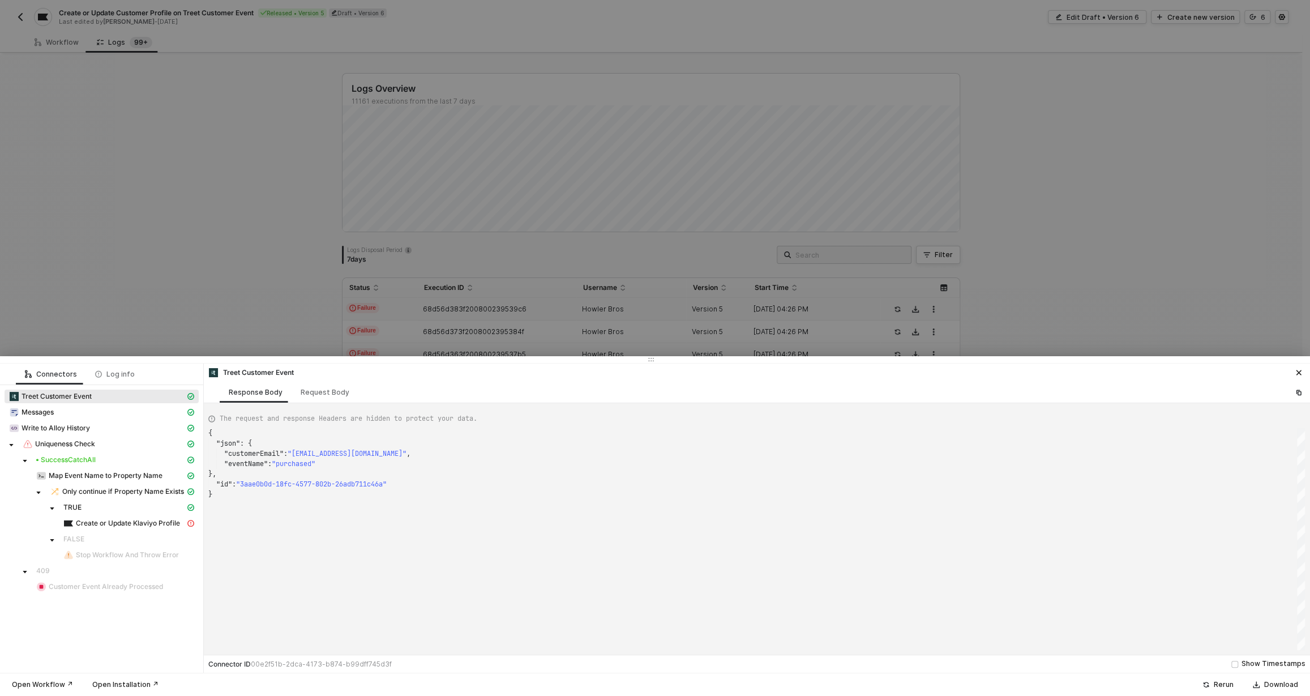
type textarea "{ "json": { "customerEmail": "[EMAIL_ADDRESS][DOMAIN_NAME]", "eventName": "sold…"
click at [116, 374] on div "Log info" at bounding box center [115, 374] width 40 height 9
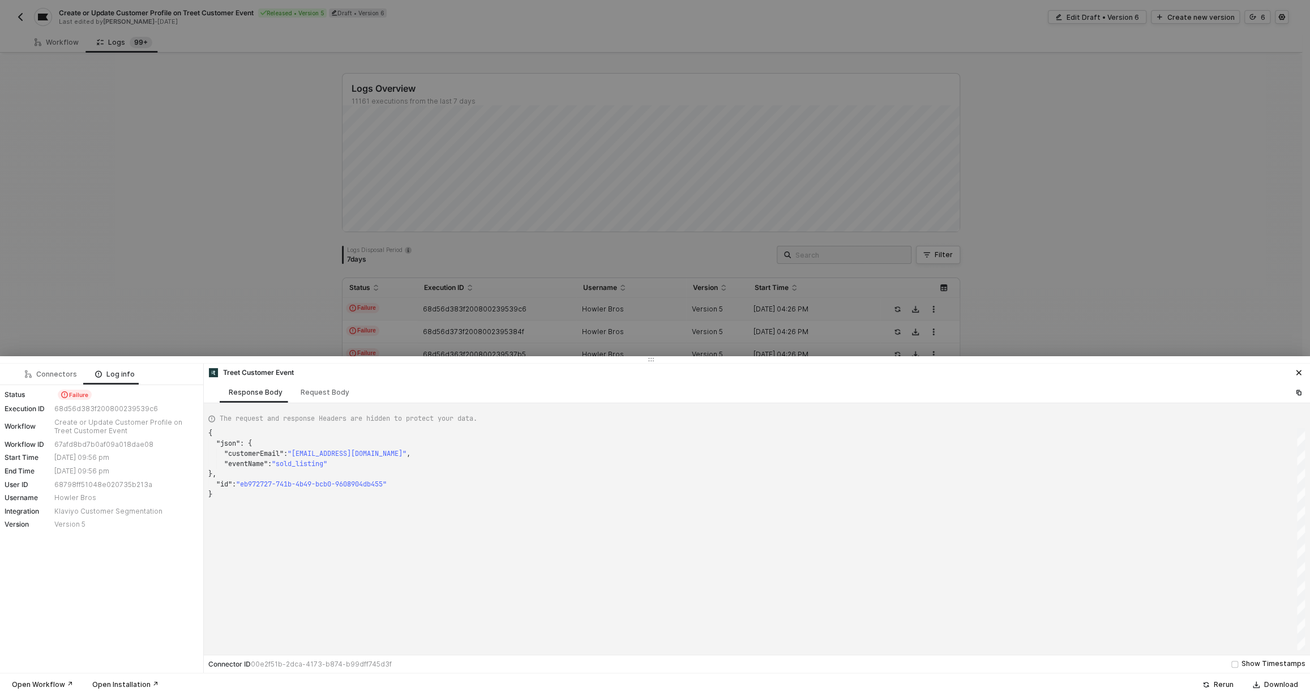
click at [57, 485] on div "68798ff51048e020735b213a" at bounding box center [125, 484] width 142 height 9
copy div "68798ff51048e020735b213a"
click at [851, 212] on div at bounding box center [655, 348] width 1310 height 696
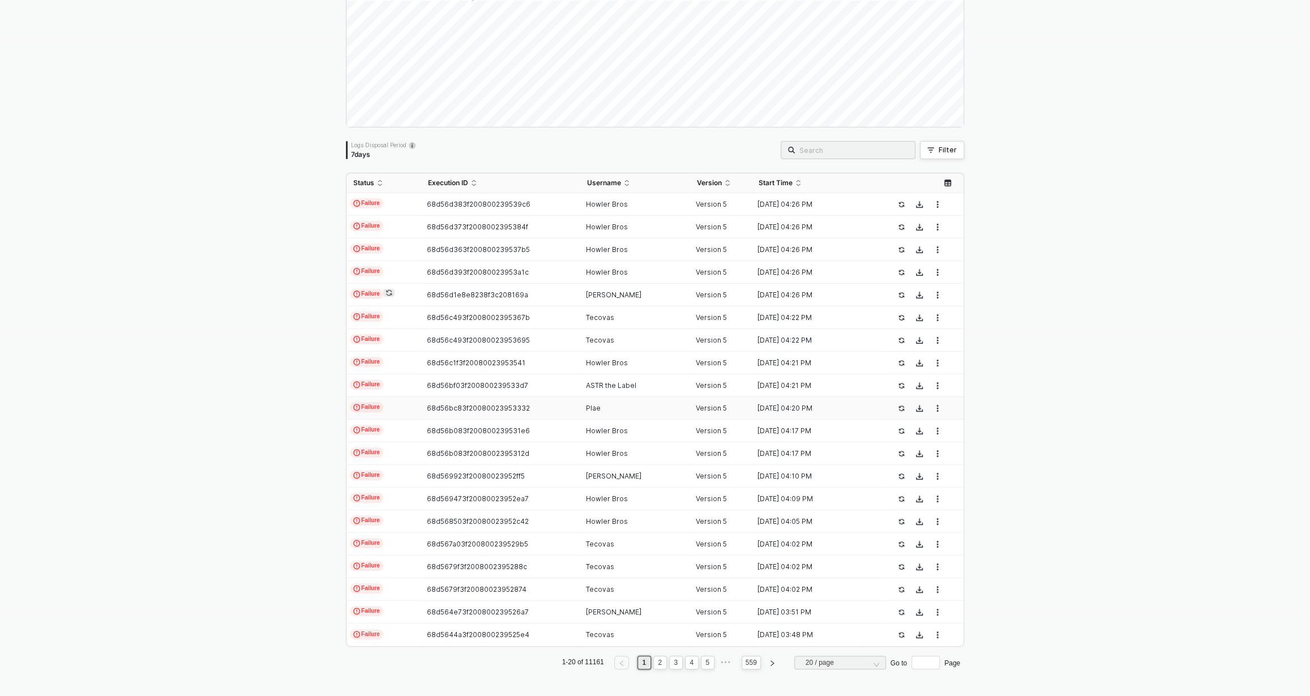
scroll to position [0, 0]
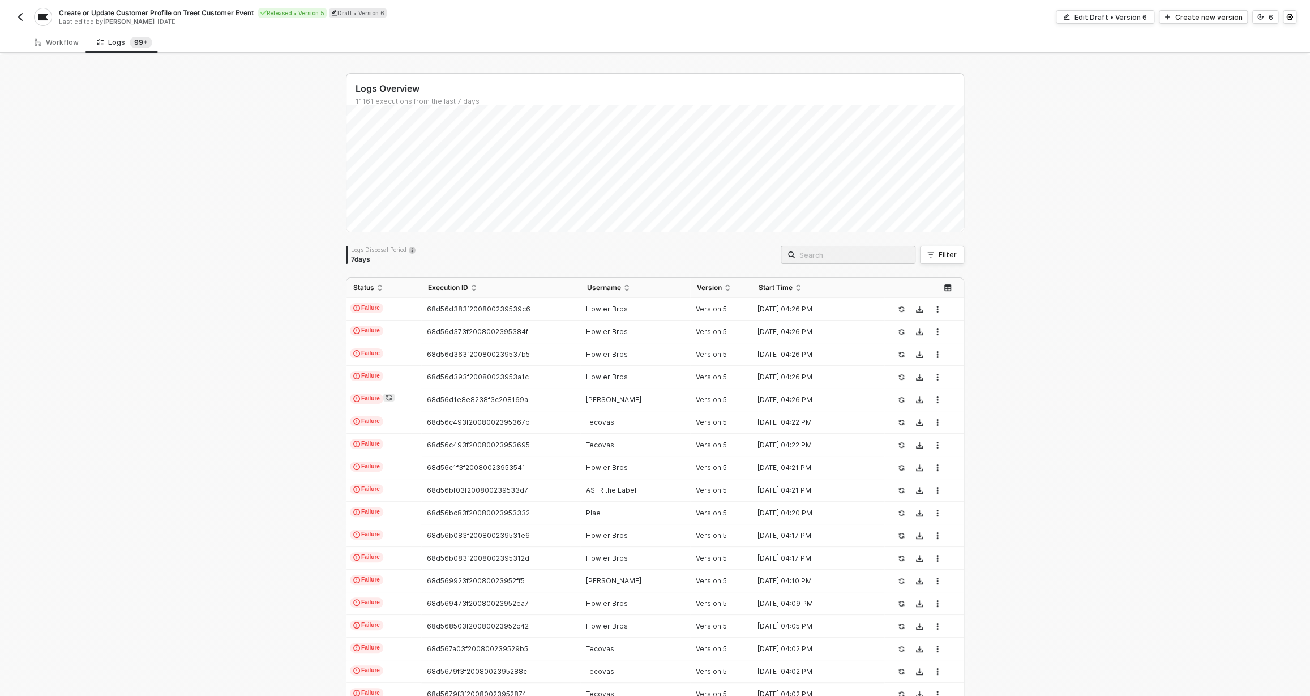
click at [256, 356] on div "Logs Overview 11161 executions from the last 7 days Mon 22 Success 290 Failure …" at bounding box center [655, 428] width 1310 height 746
click at [766, 301] on td "[DATE] 04:26 PM" at bounding box center [818, 309] width 132 height 23
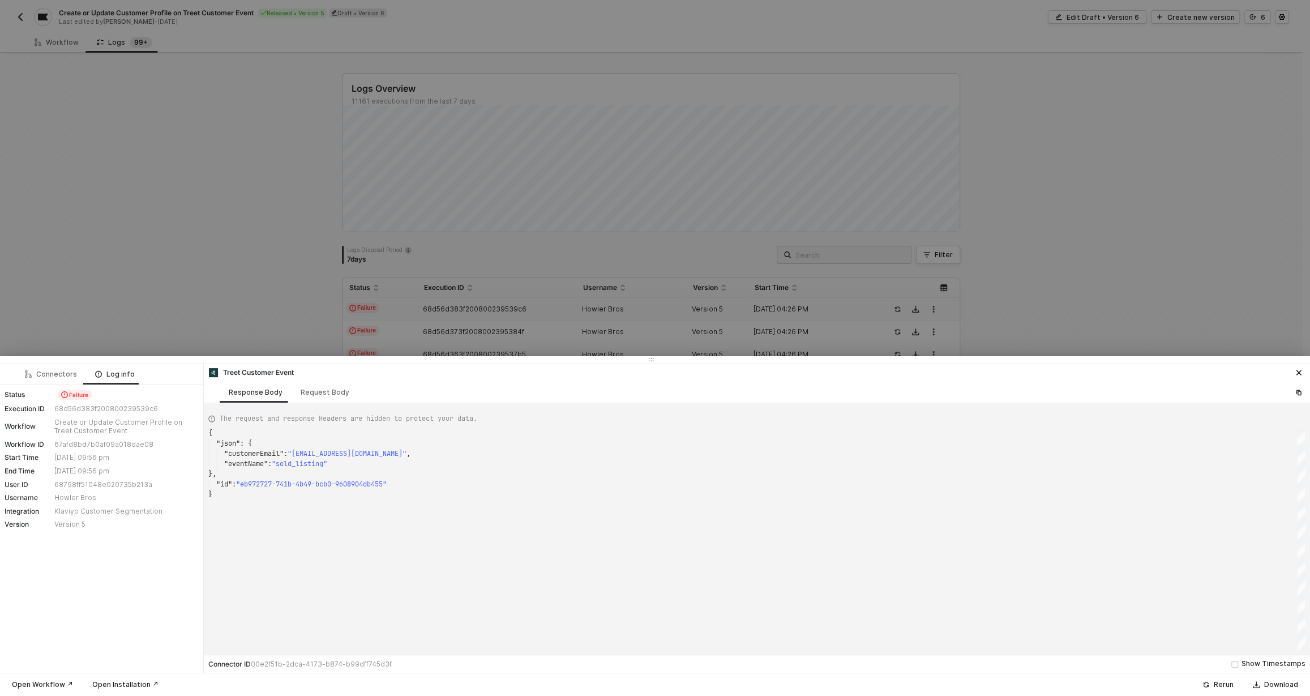
scroll to position [61, 0]
click at [45, 376] on div "Connectors" at bounding box center [51, 374] width 52 height 9
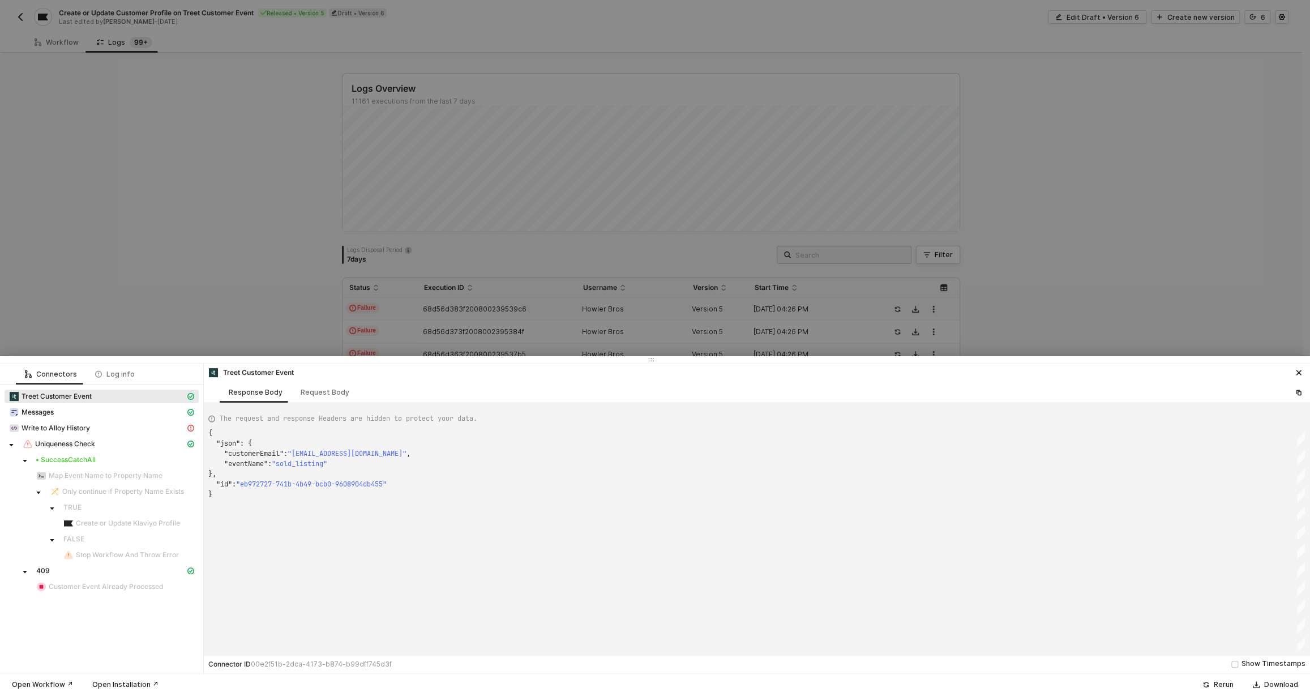
click at [485, 239] on div at bounding box center [655, 348] width 1310 height 696
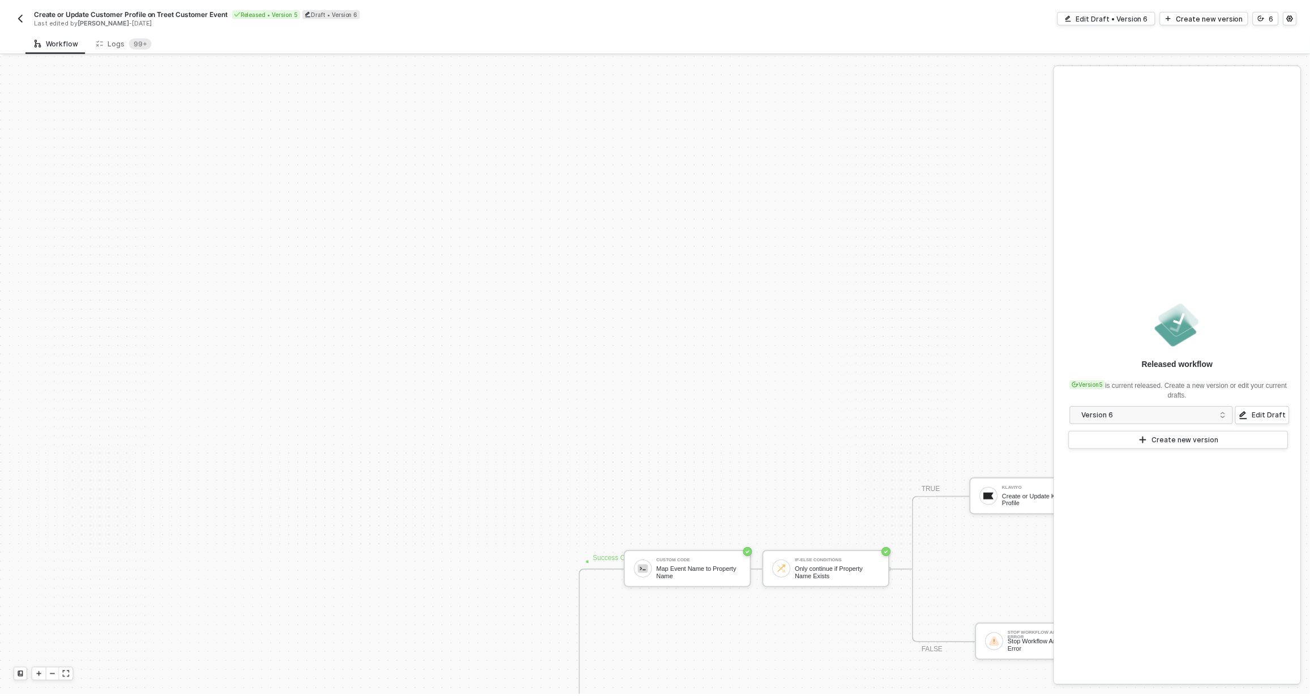
scroll to position [386, 0]
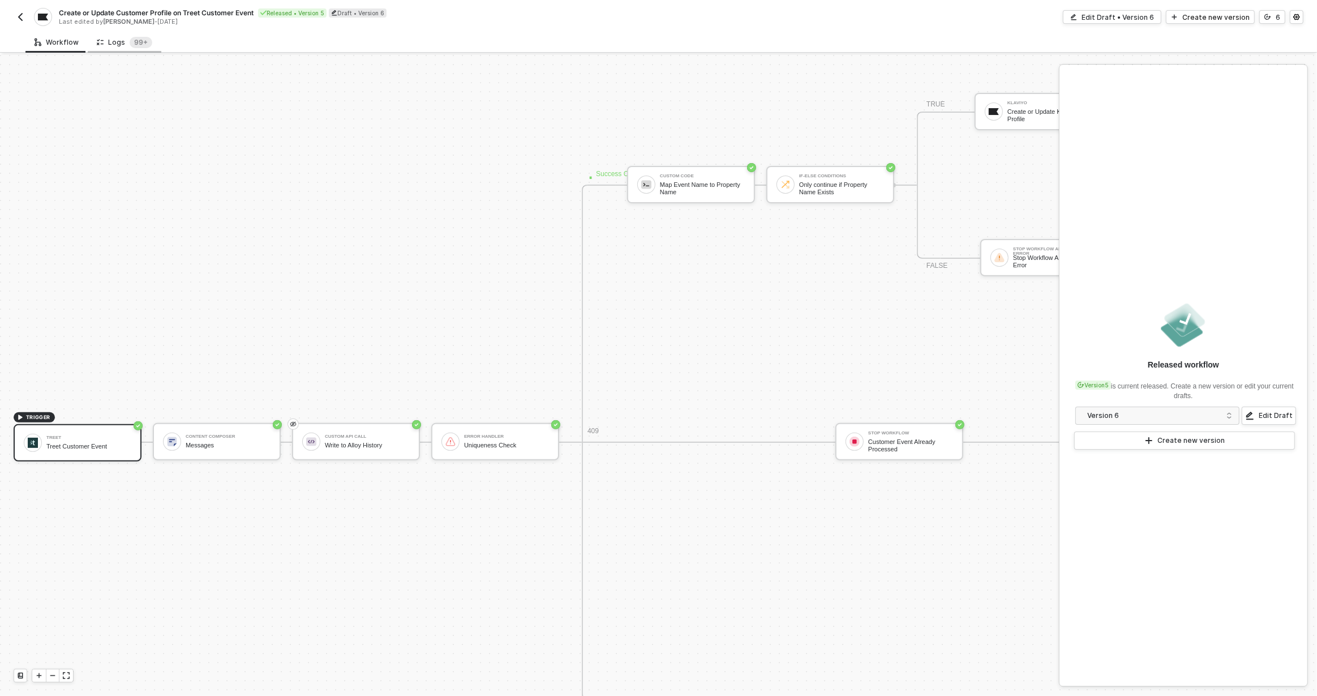
click at [117, 45] on div "Logs 99+" at bounding box center [124, 42] width 55 height 11
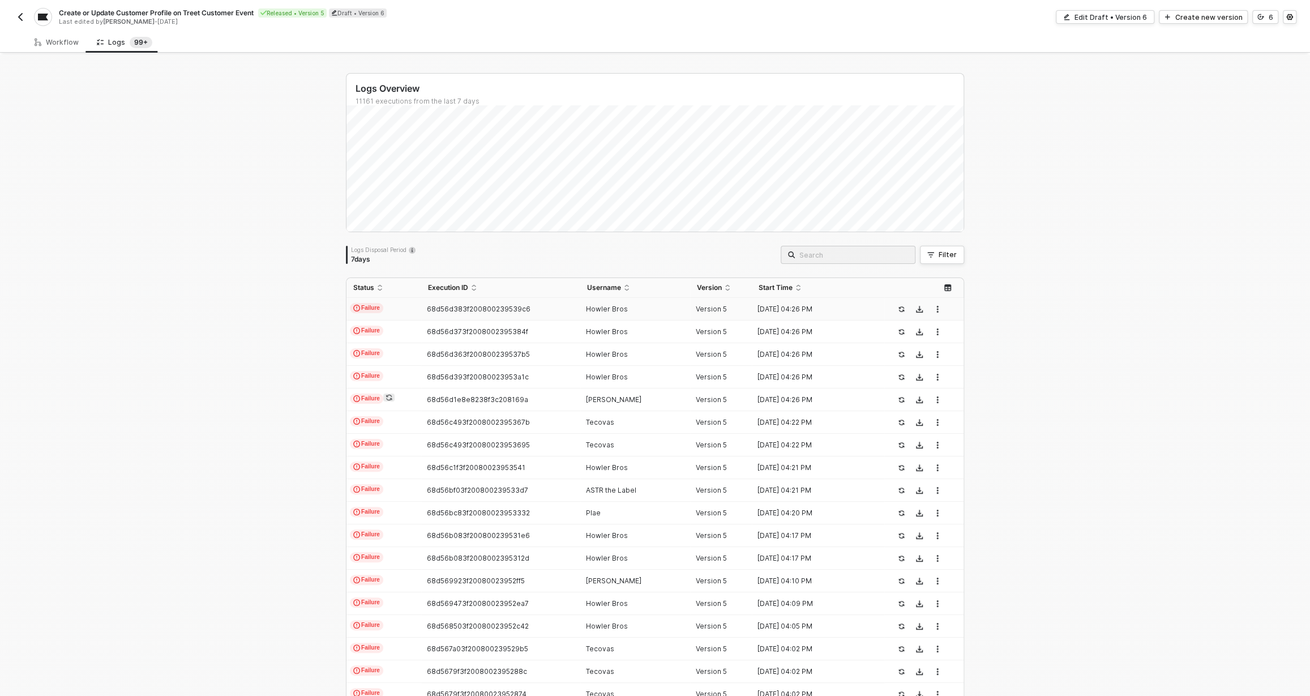
click at [664, 310] on div "Howler Bros" at bounding box center [630, 309] width 101 height 9
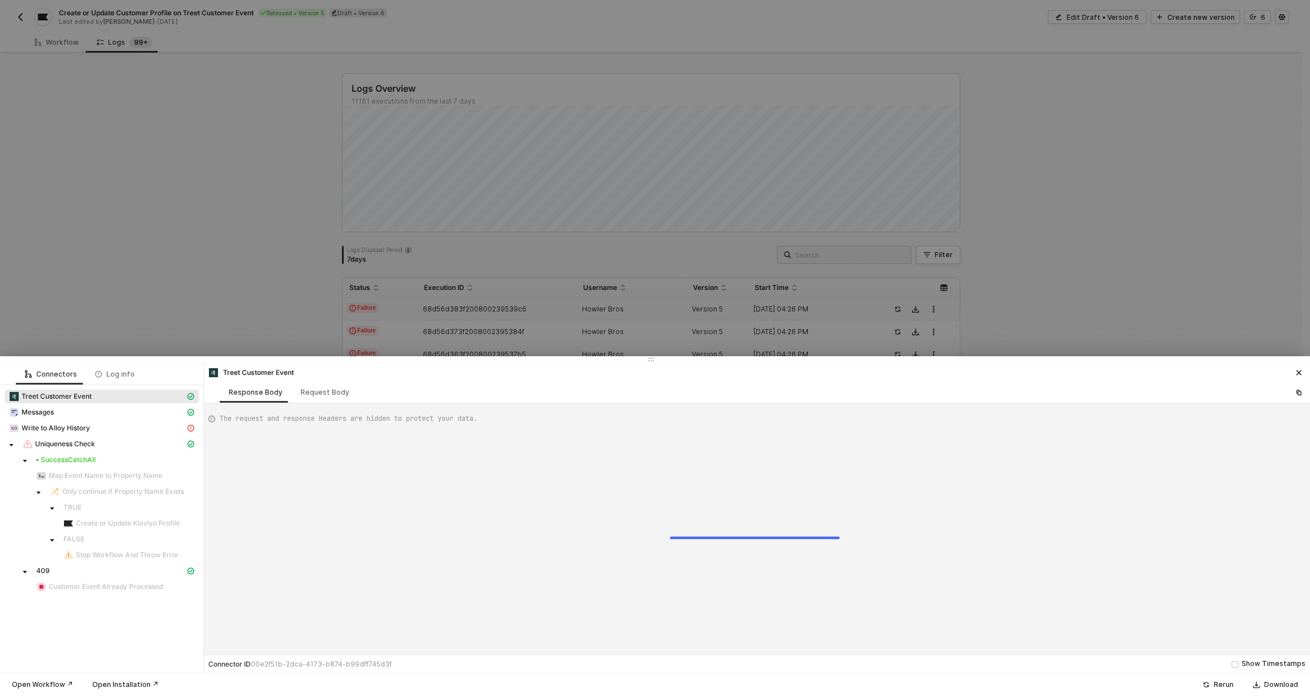
type textarea "{ "json": { "customerEmail": "[EMAIL_ADDRESS][DOMAIN_NAME]", "eventName": "sold…"
click at [613, 283] on div at bounding box center [655, 348] width 1310 height 696
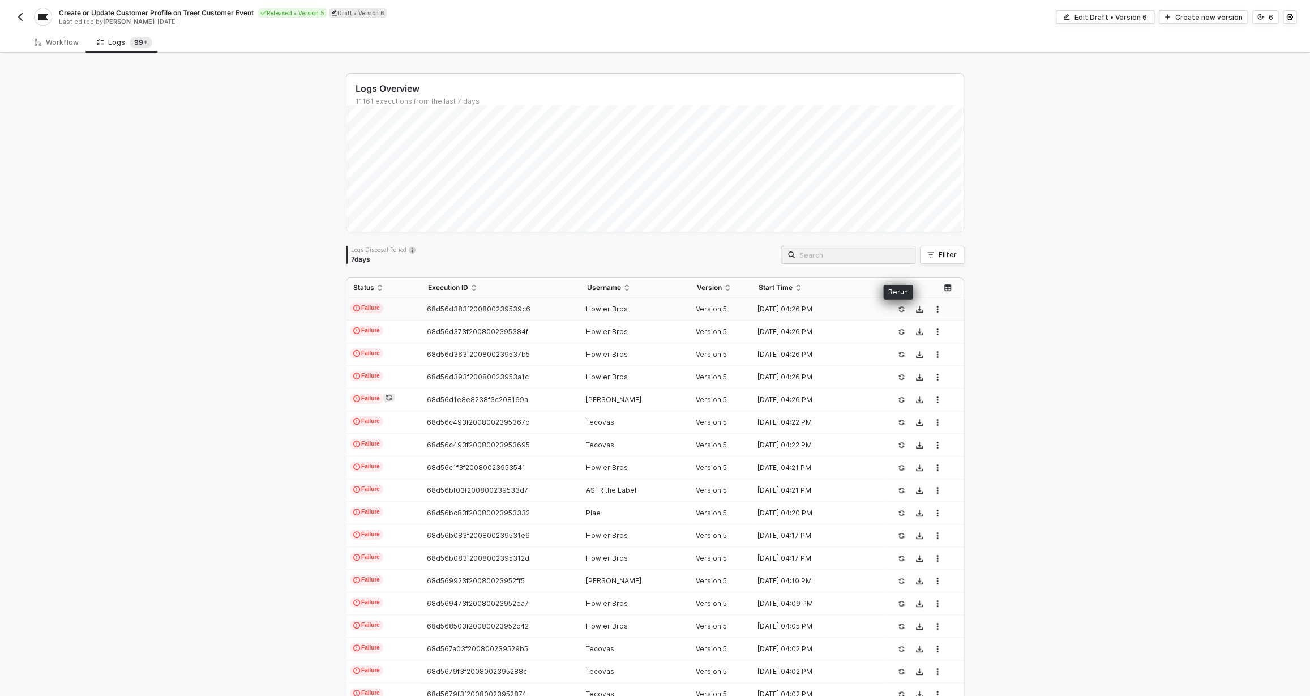
click at [898, 306] on icon "icon-success-page" at bounding box center [901, 309] width 6 height 6
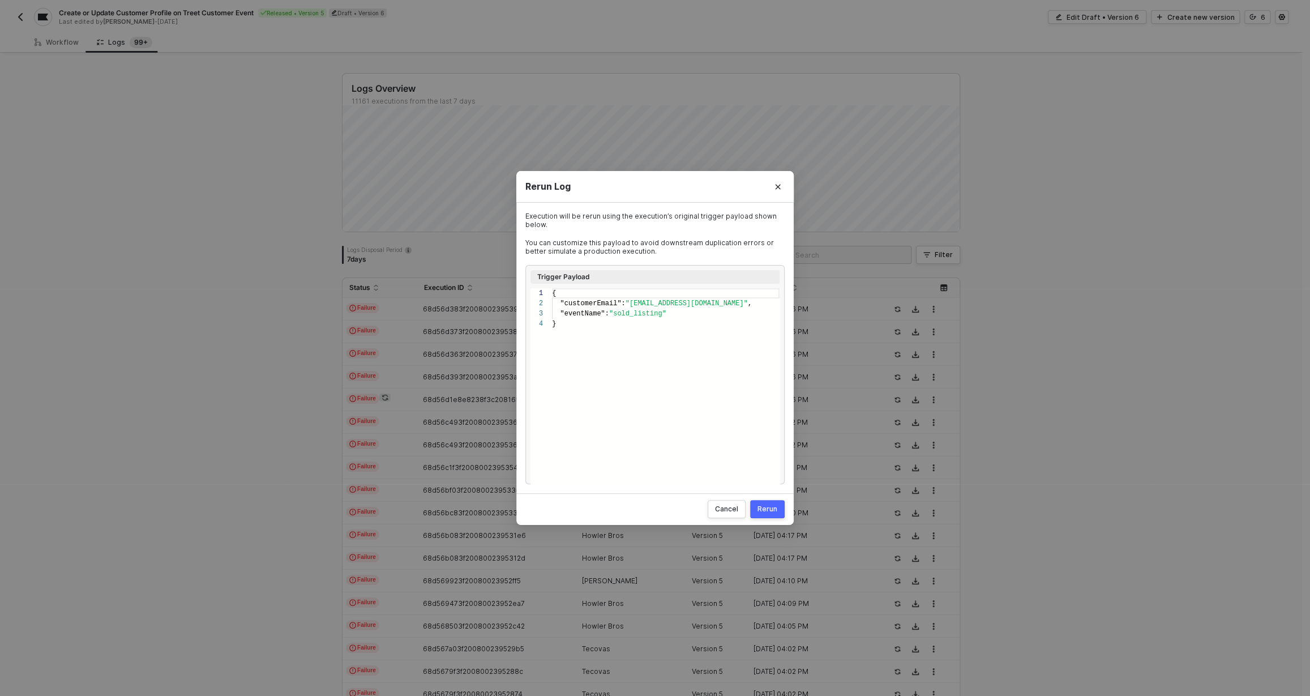
scroll to position [30, 0]
click at [662, 302] on div "1 2 3 4 { "customerEmail" : "service@howlerbros.com" , "eventName" : "sold_list…" at bounding box center [654, 386] width 249 height 196
type textarea "{ "customerEmail": "service+1@howlerbros.com", "eventName": "sold_listing" }"
click at [772, 506] on div "Rerun" at bounding box center [768, 508] width 20 height 9
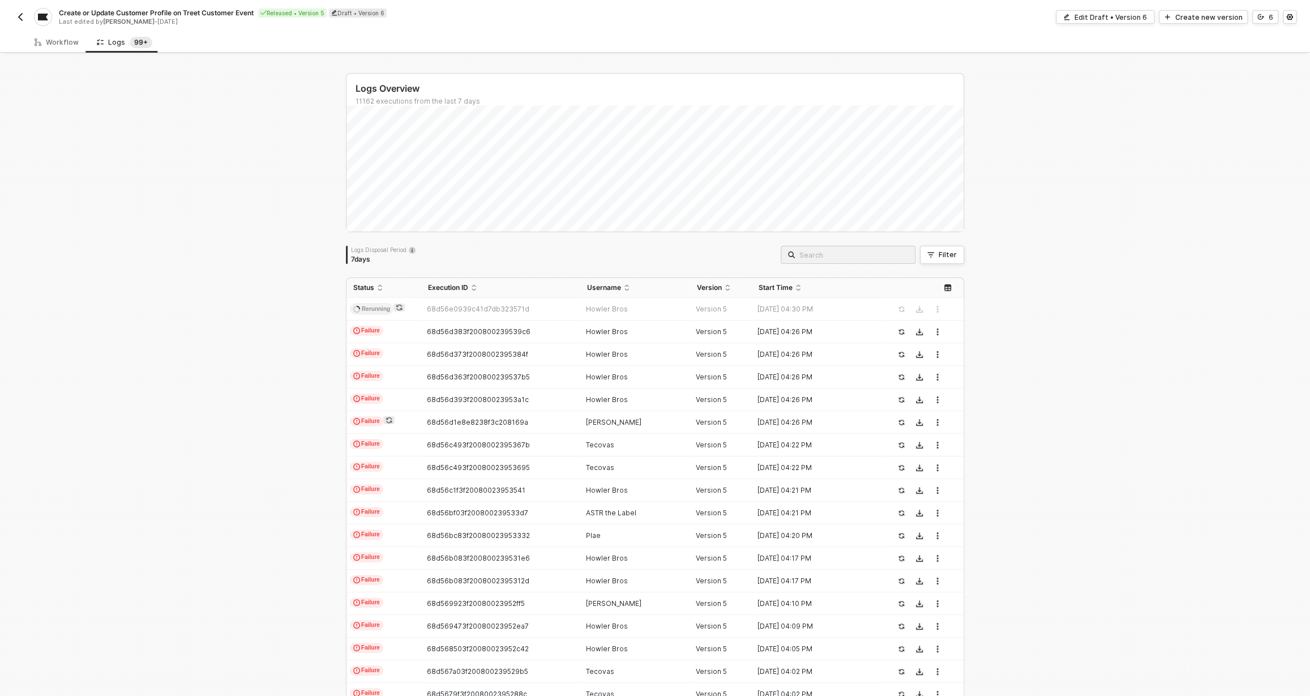
click at [212, 303] on div "Logs Overview 11162 executions from the last 7 days Logs Disposal Period 7 days…" at bounding box center [655, 428] width 1310 height 746
click at [430, 336] on td "68d56d383f200800239539c6" at bounding box center [500, 331] width 159 height 23
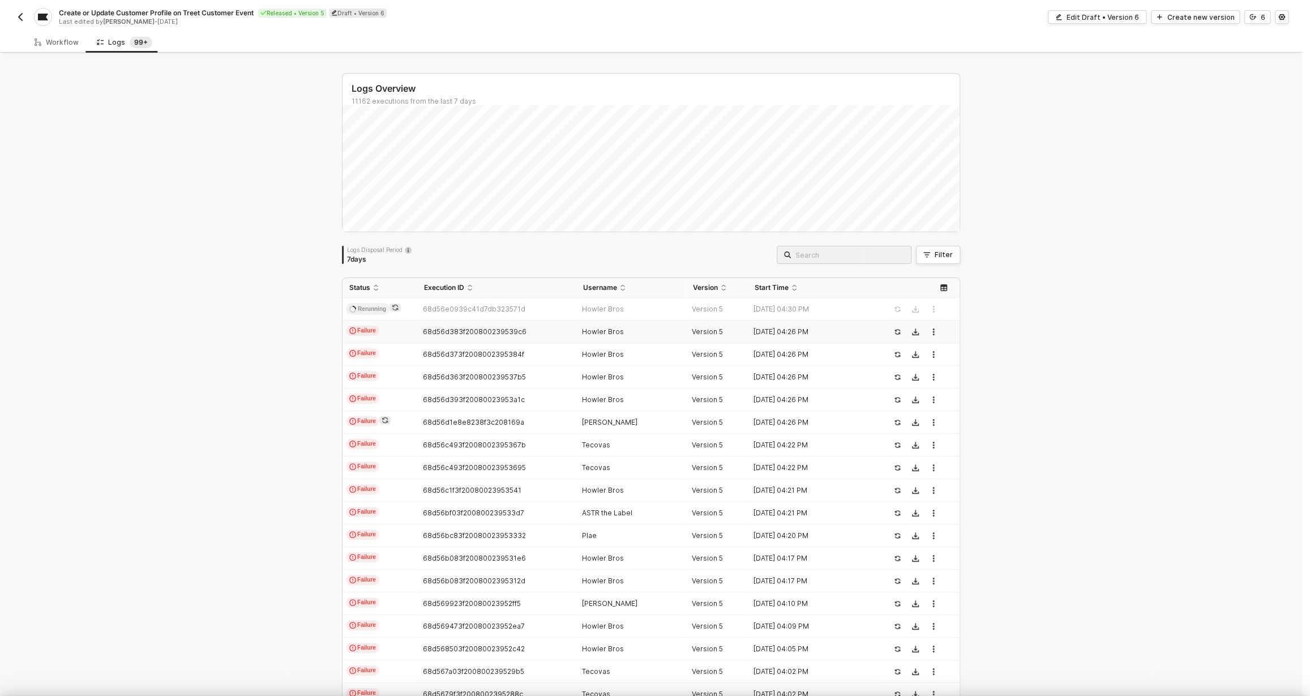
type textarea "{ "json": { "customerEmail": "[EMAIL_ADDRESS][DOMAIN_NAME]", "eventName": "sold…"
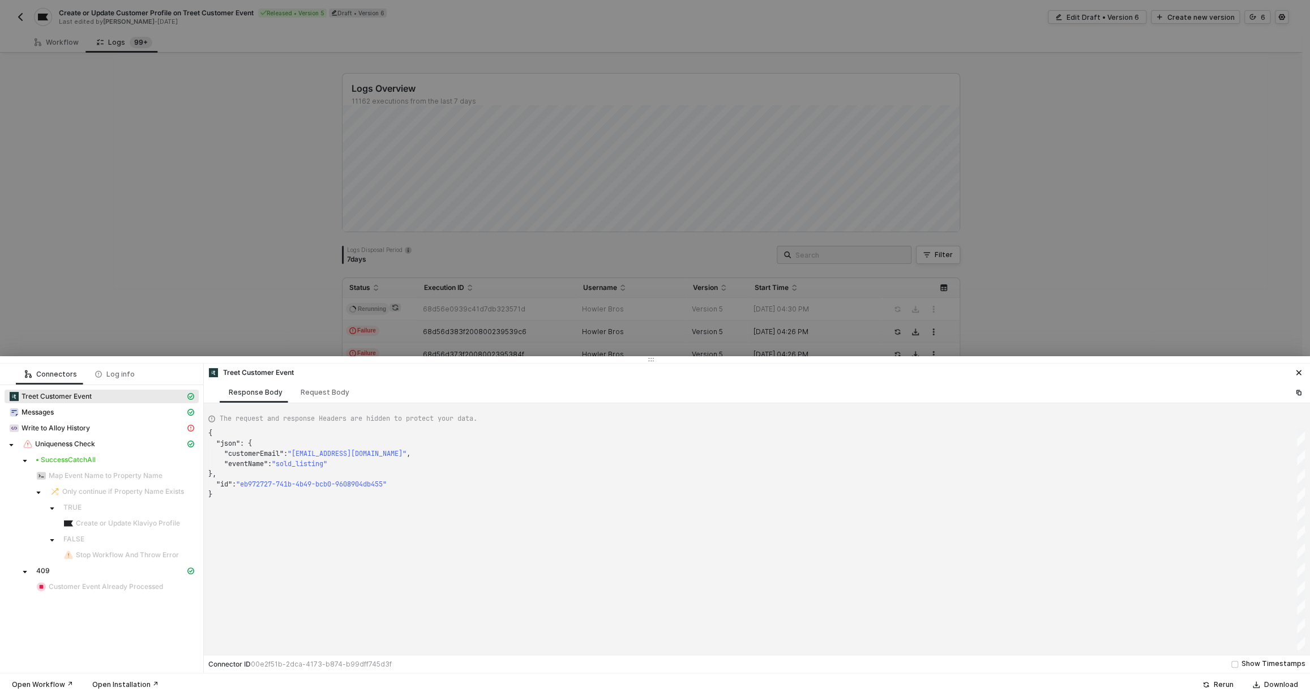
click at [432, 313] on div at bounding box center [655, 348] width 1310 height 696
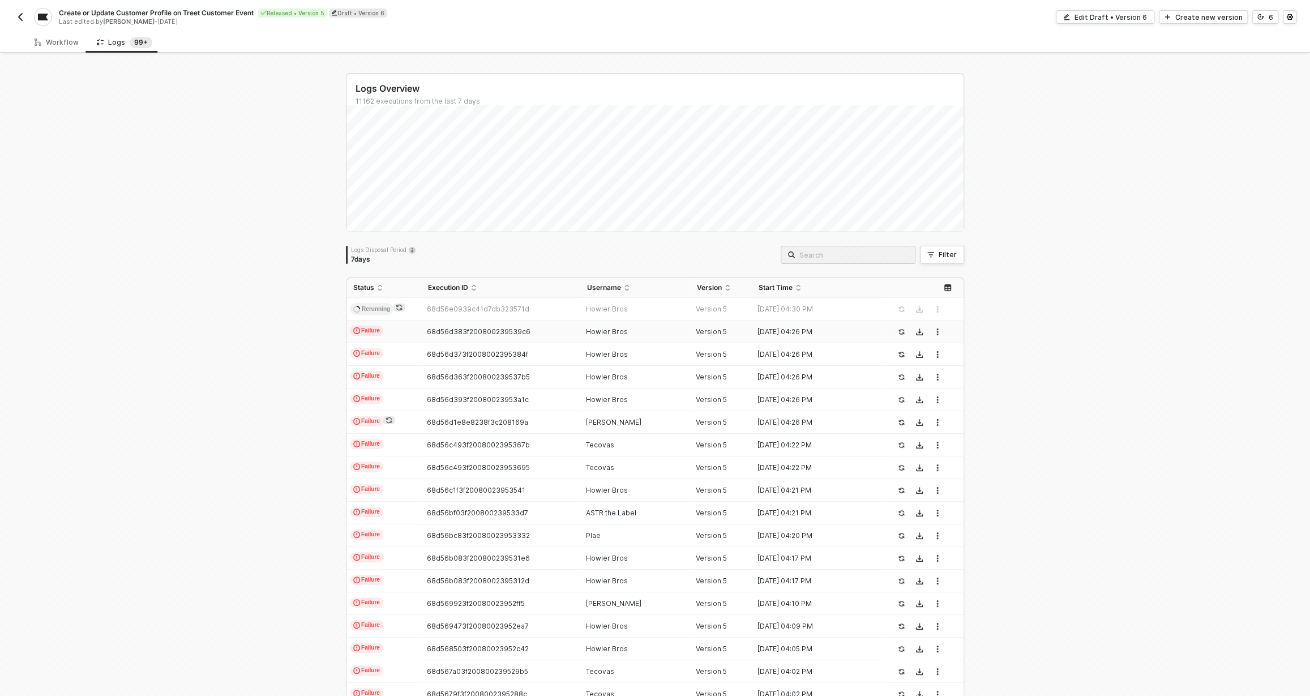
click at [434, 311] on span "68d56e0939c41d7db323571d" at bounding box center [478, 309] width 102 height 8
click at [439, 307] on span "68d56e0939c41d7db323571d" at bounding box center [478, 309] width 102 height 8
click at [394, 318] on td "Rerunning" at bounding box center [383, 309] width 75 height 23
click at [421, 327] on div "68d56d383f200800239539c6" at bounding box center [495, 331] width 149 height 9
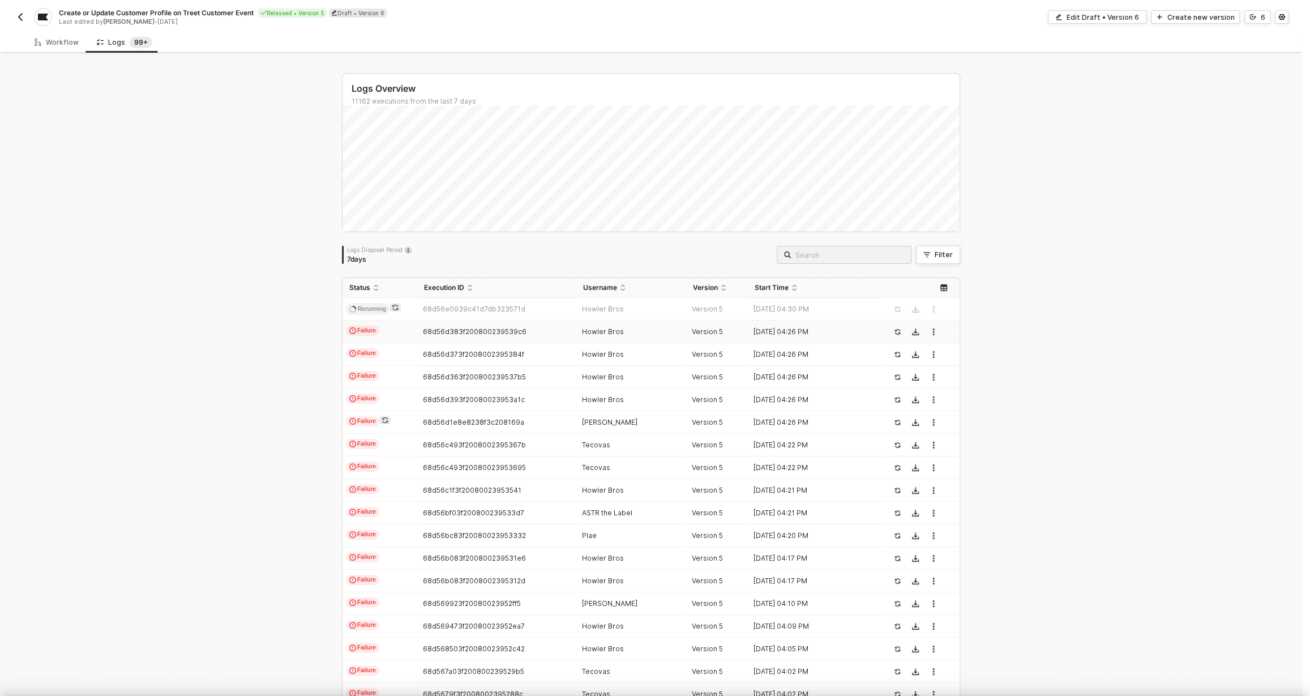
type textarea "{ "json": { "customerEmail": "[EMAIL_ADDRESS][DOMAIN_NAME]", "eventName": "sold…"
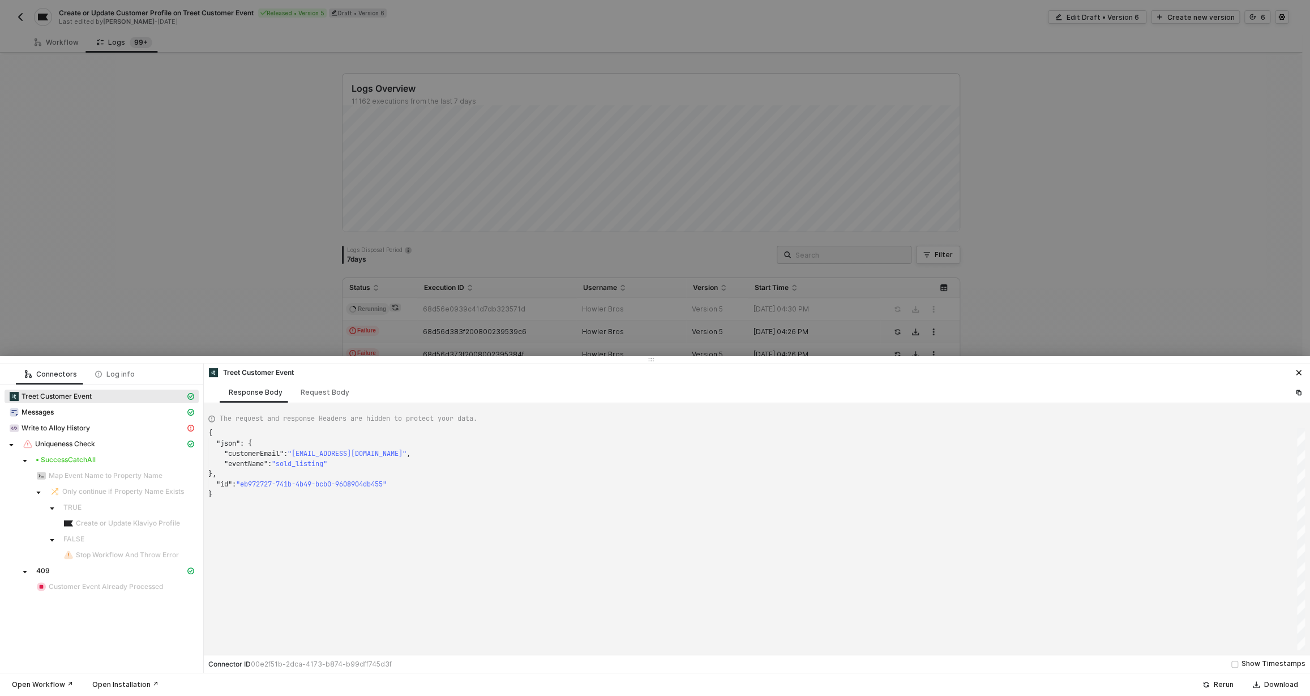
click at [467, 320] on div at bounding box center [655, 348] width 1310 height 696
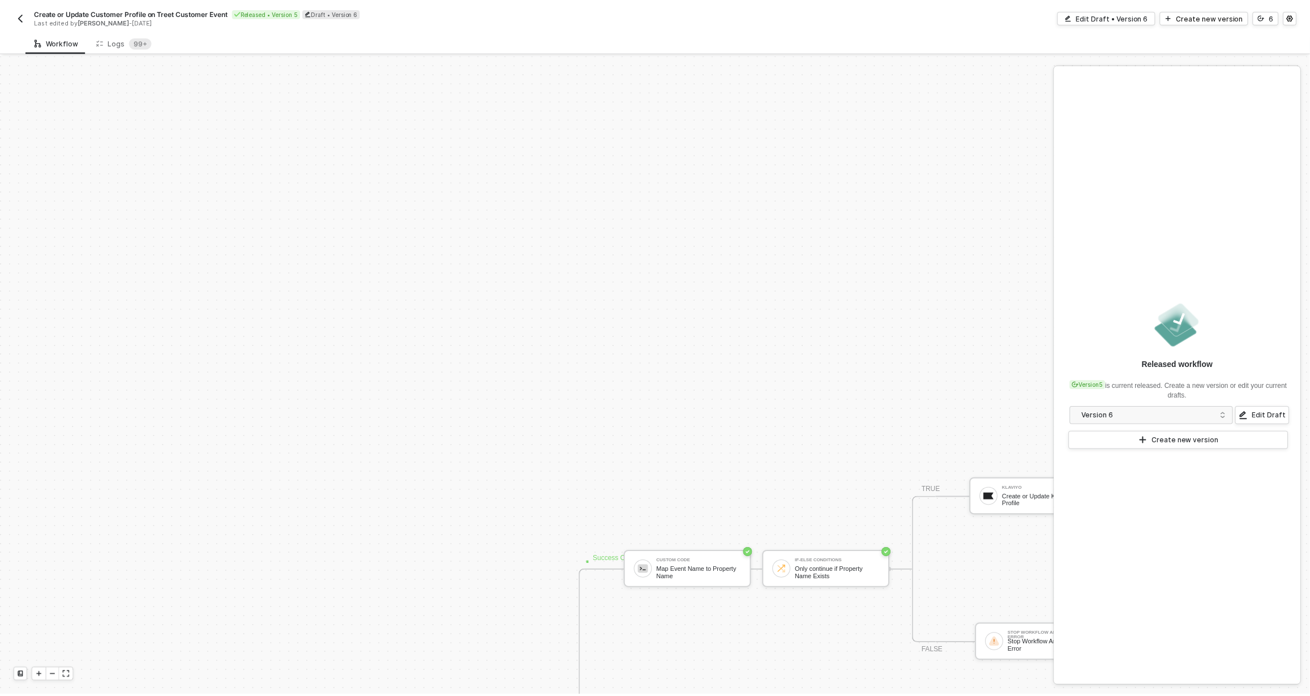
scroll to position [386, 0]
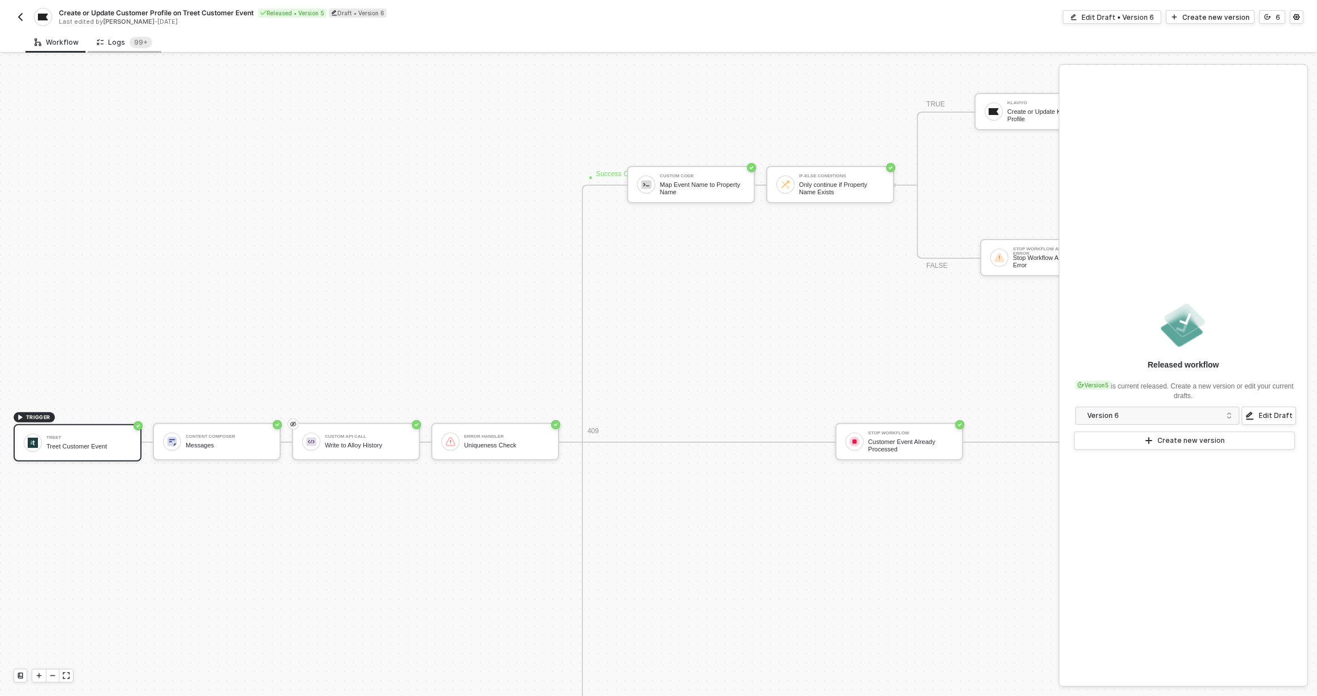
click at [118, 44] on div "Logs 99+" at bounding box center [124, 42] width 55 height 11
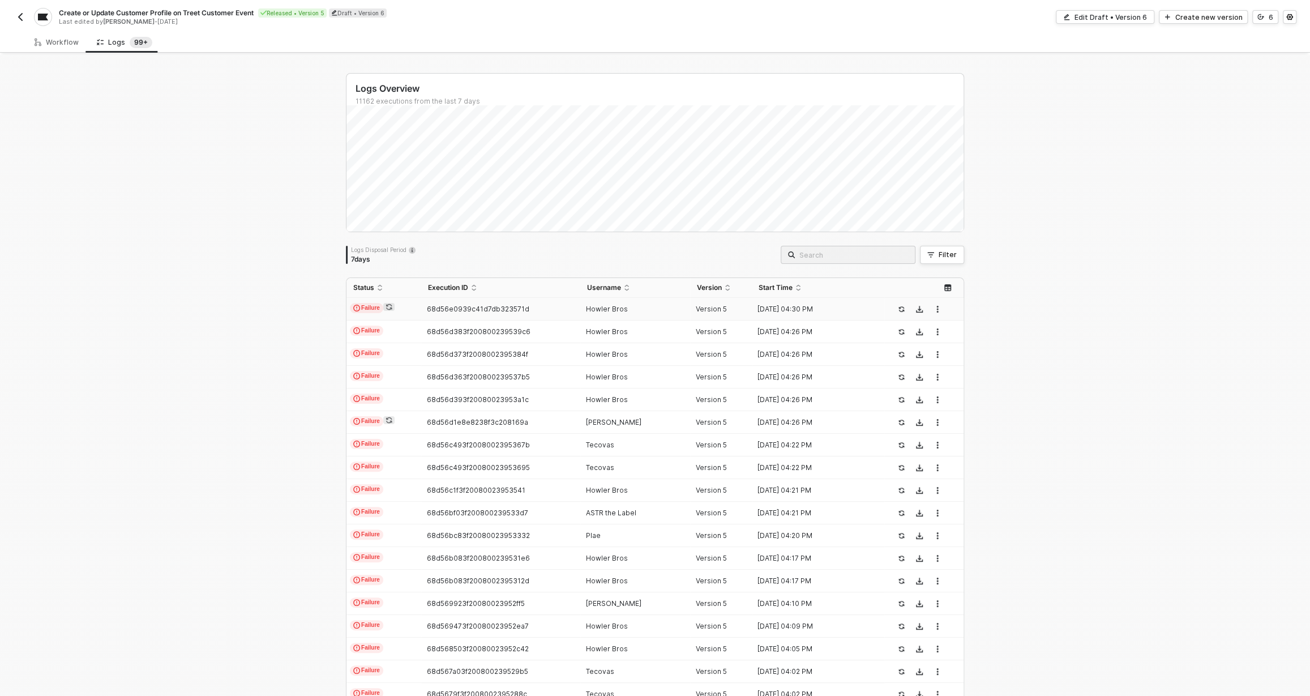
click at [516, 314] on td "68d56e0939c41d7db323571d" at bounding box center [500, 309] width 159 height 23
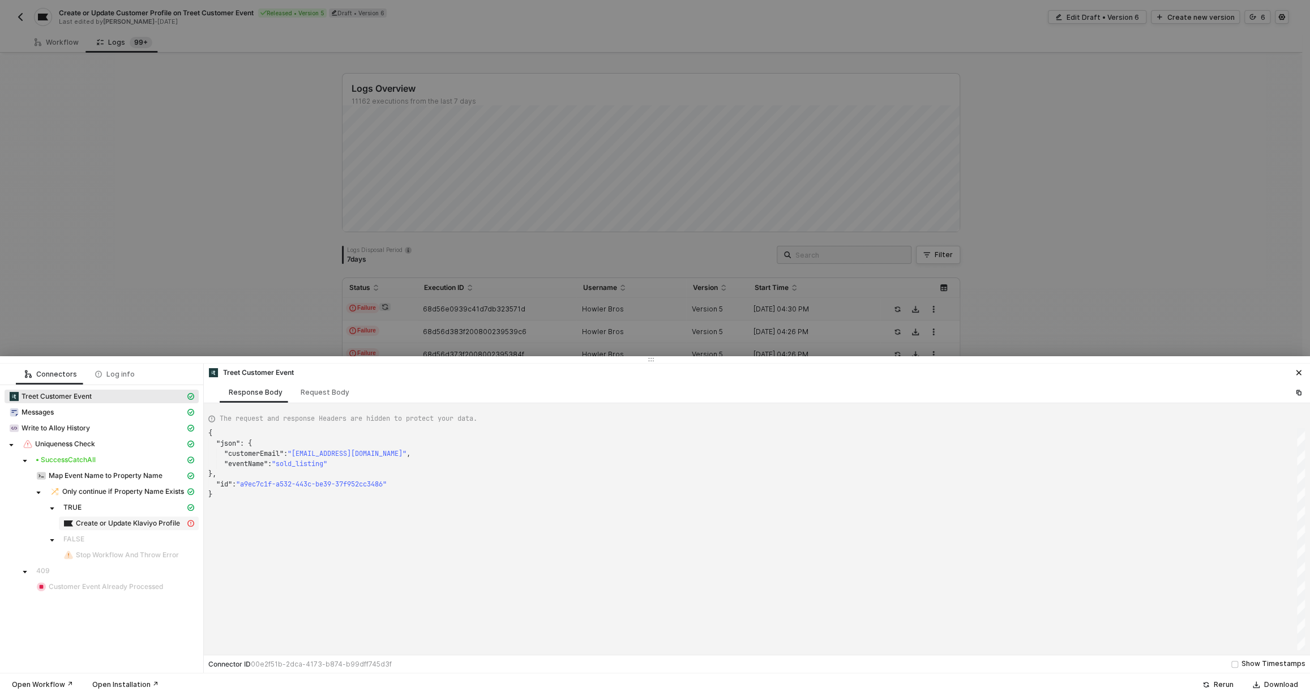
click at [149, 523] on span "Create or Update Klaviyo Profile" at bounding box center [128, 523] width 104 height 9
type textarea "{ "message": "Error retrieving klaviyo data" }"
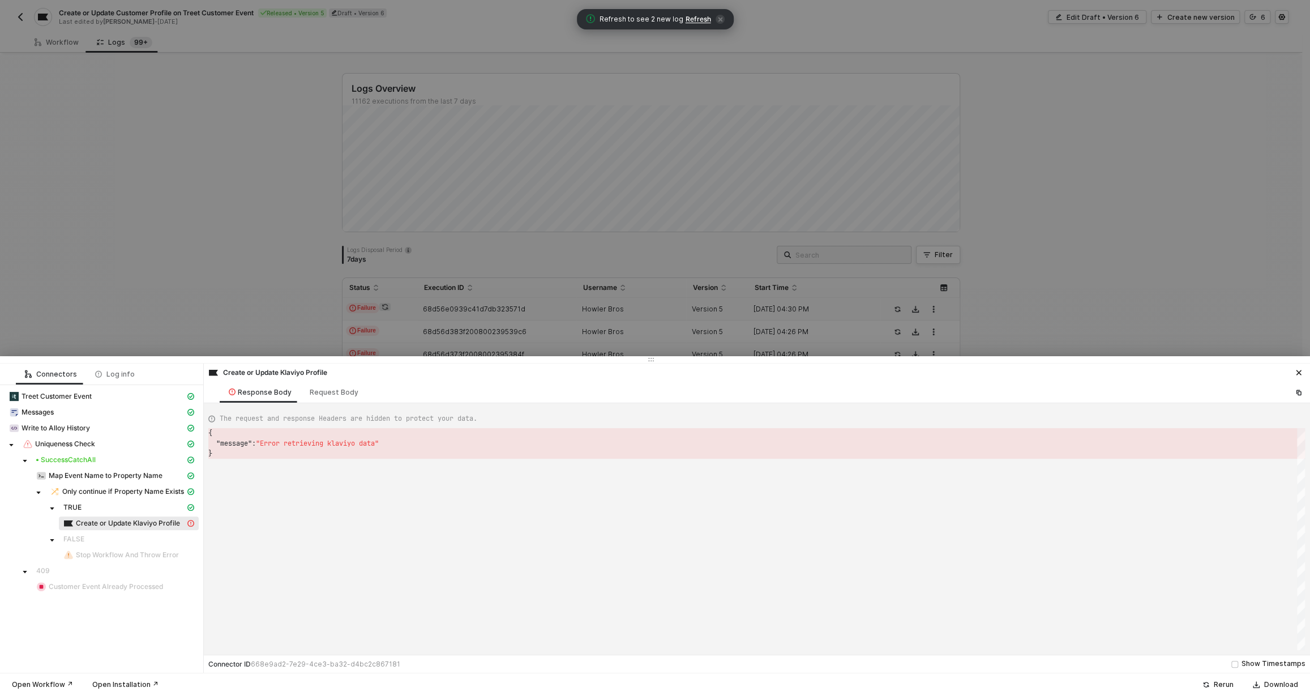
click at [718, 20] on icon "icon-close" at bounding box center [720, 19] width 5 height 5
click at [1298, 377] on button "button" at bounding box center [1299, 373] width 14 height 14
